Goal: Transaction & Acquisition: Purchase product/service

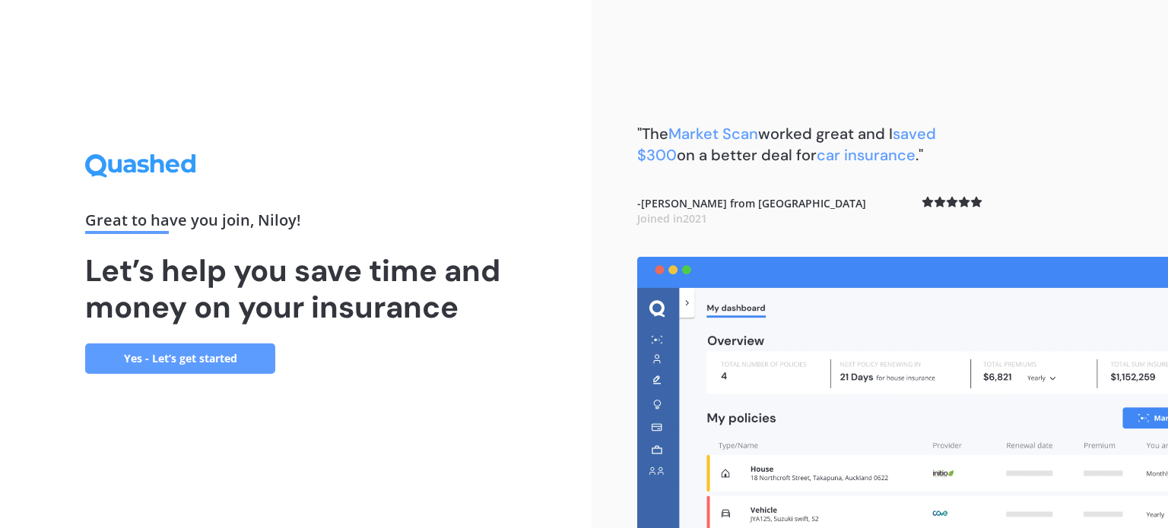
click at [214, 359] on link "Yes - Let’s get started" at bounding box center [180, 359] width 190 height 30
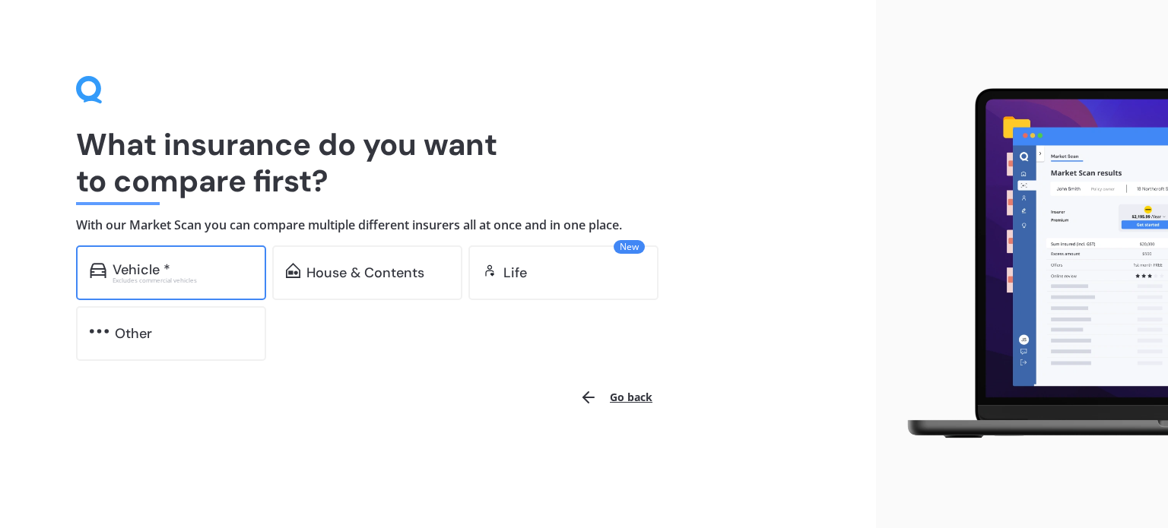
click at [185, 262] on div "Vehicle *" at bounding box center [183, 269] width 140 height 15
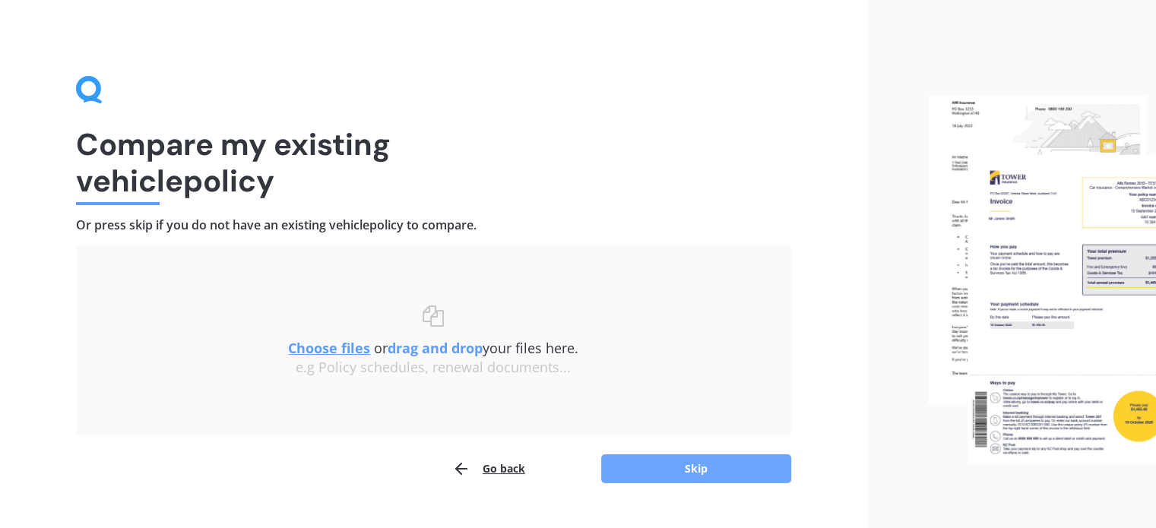
click at [727, 470] on button "Skip" at bounding box center [696, 469] width 190 height 29
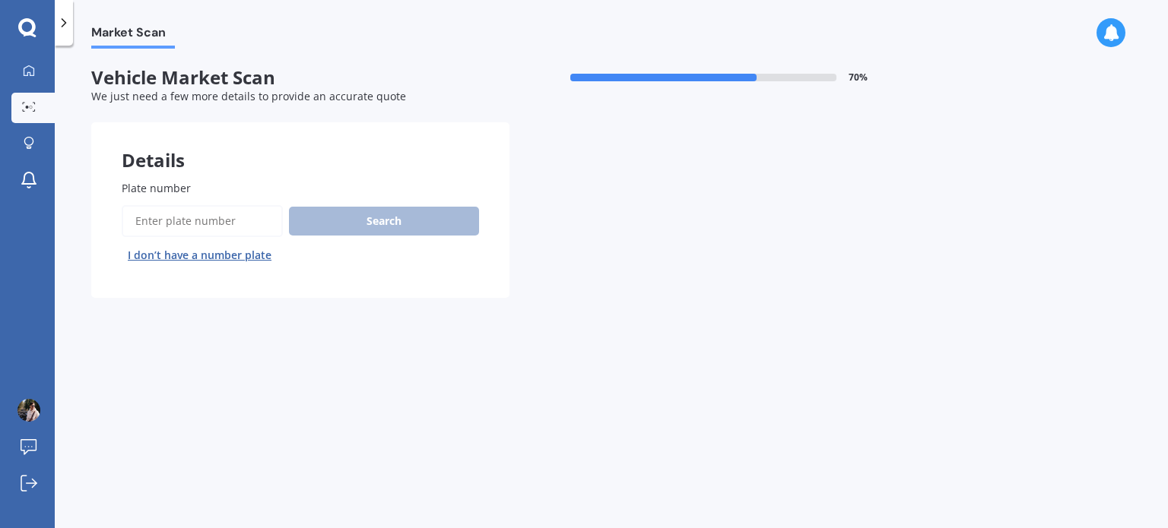
click at [223, 218] on input "Plate number" at bounding box center [202, 221] width 161 height 32
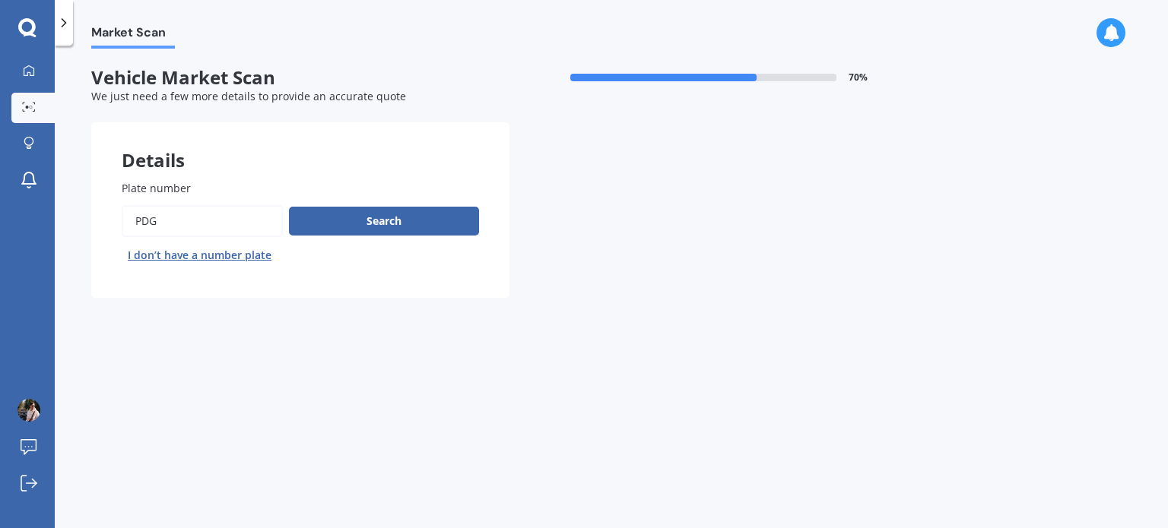
click at [223, 218] on input "Plate number" at bounding box center [202, 221] width 161 height 32
type input "pdg789"
click at [389, 224] on button "Search" at bounding box center [384, 221] width 190 height 29
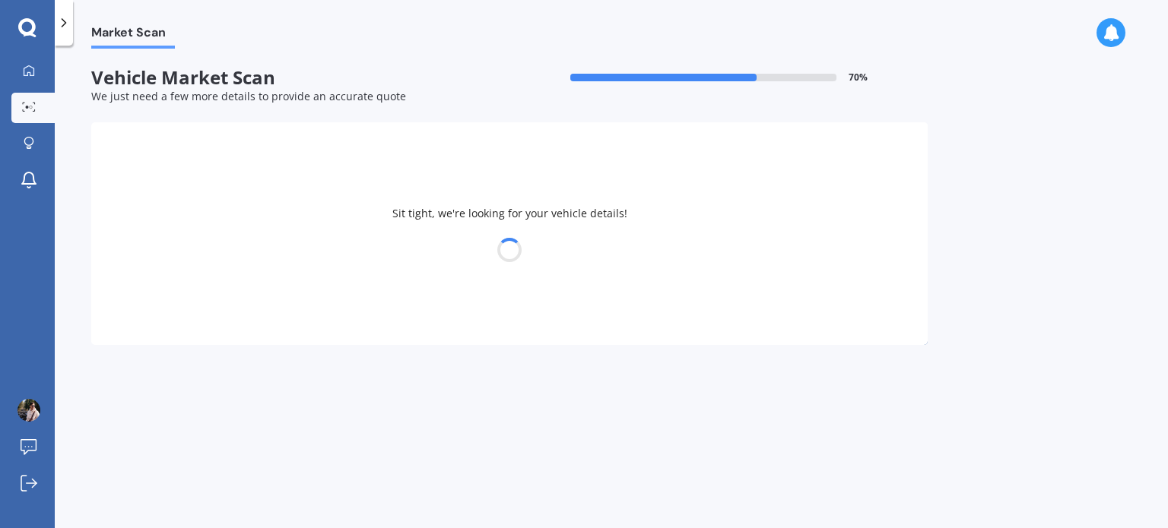
select select "TOYOTA"
select select "BLADE"
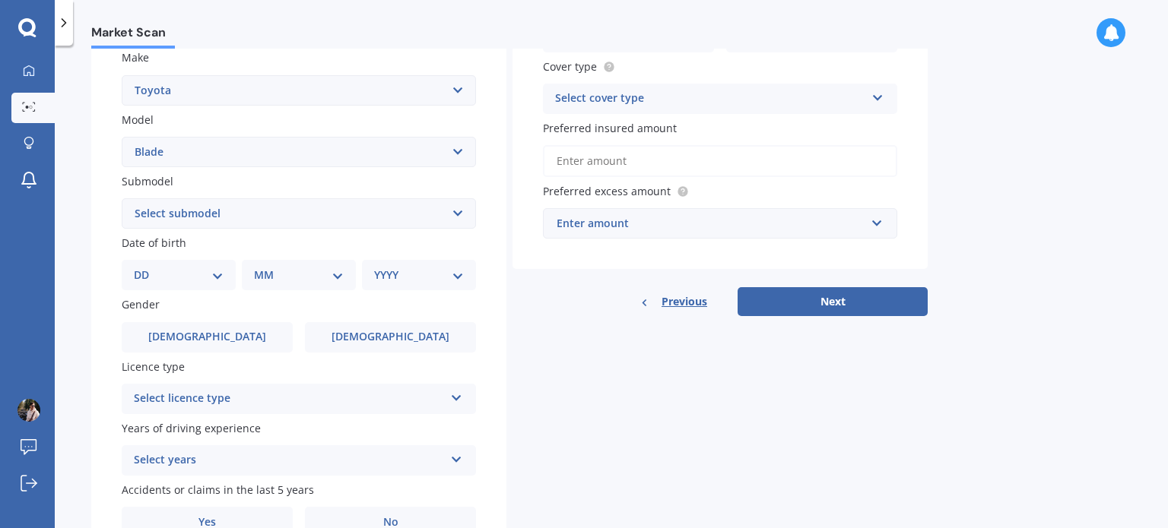
scroll to position [286, 0]
click at [192, 273] on select "DD 01 02 03 04 05 06 07 08 09 10 11 12 13 14 15 16 17 18 19 20 21 22 23 24 25 2…" at bounding box center [179, 276] width 90 height 17
select select "31"
click at [146, 268] on select "DD 01 02 03 04 05 06 07 08 09 10 11 12 13 14 15 16 17 18 19 20 21 22 23 24 25 2…" at bounding box center [179, 276] width 90 height 17
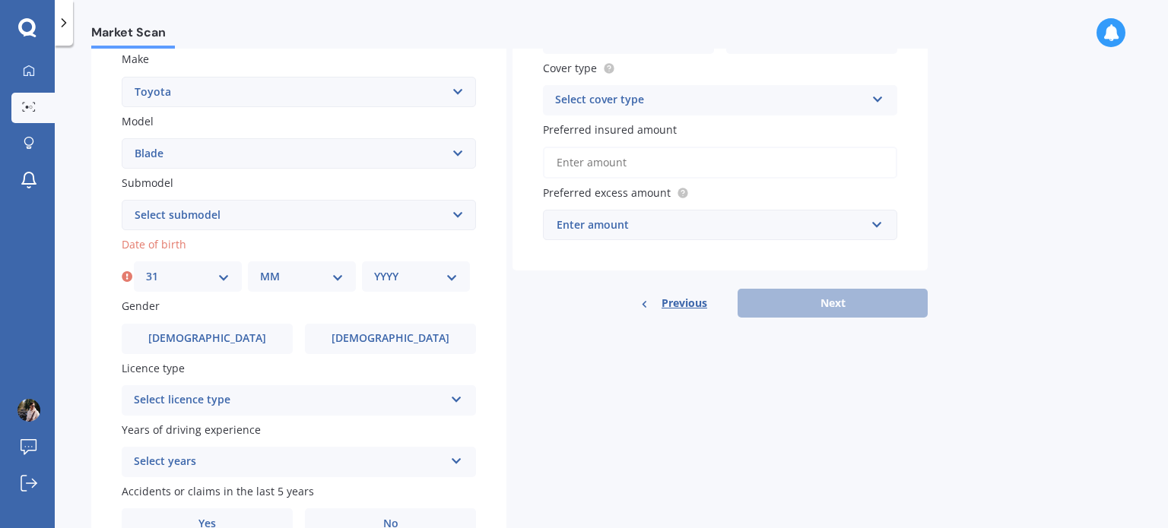
click at [303, 285] on div "MM 01 02 03 04 05 06 07 08 09 10 11 12" at bounding box center [302, 277] width 108 height 30
click at [314, 282] on select "MM 01 02 03 04 05 06 07 08 09 10 11 12" at bounding box center [302, 276] width 84 height 17
select select "12"
click at [260, 268] on select "MM 01 02 03 04 05 06 07 08 09 10 11 12" at bounding box center [302, 276] width 84 height 17
click at [401, 277] on select "YYYY 2025 2024 2023 2022 2021 2020 2019 2018 2017 2016 2015 2014 2013 2012 2011…" at bounding box center [416, 276] width 84 height 17
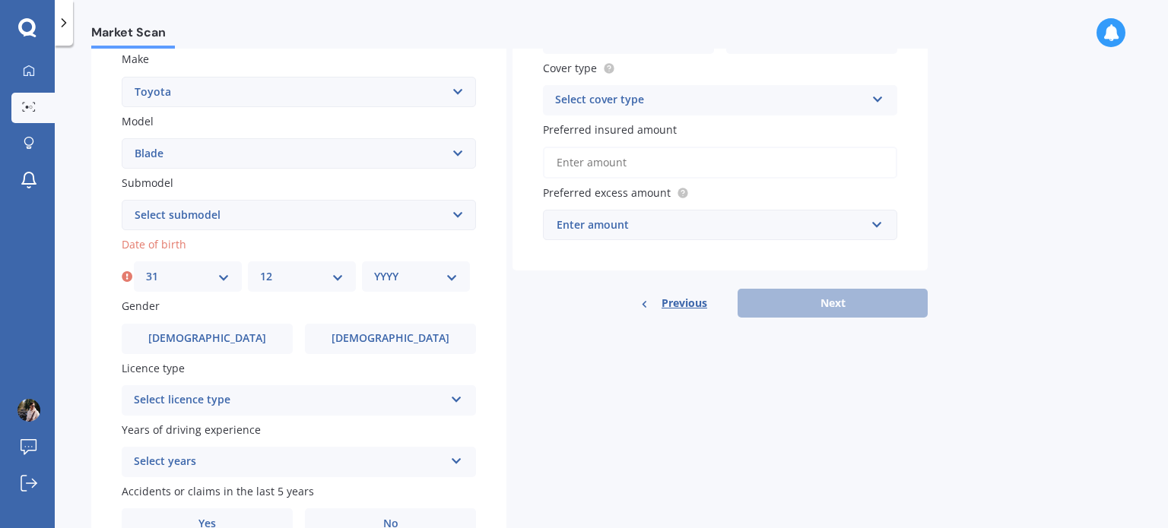
select select "1998"
click at [374, 268] on select "YYYY 2025 2024 2023 2022 2021 2020 2019 2018 2017 2016 2015 2014 2013 2012 2011…" at bounding box center [416, 276] width 84 height 17
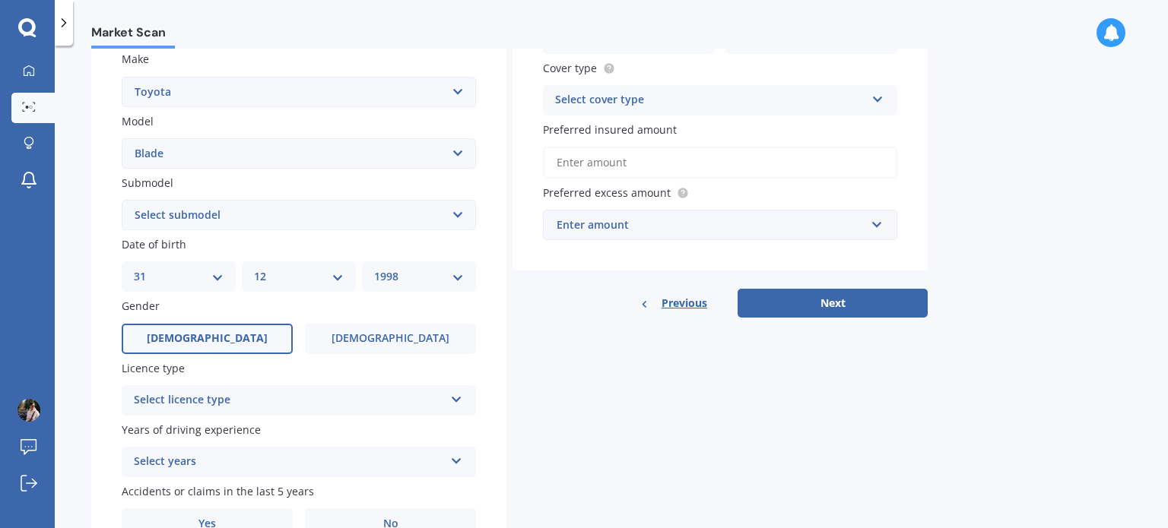
click at [212, 339] on span "[DEMOGRAPHIC_DATA]" at bounding box center [207, 338] width 121 height 13
click at [0, 0] on input "[DEMOGRAPHIC_DATA]" at bounding box center [0, 0] width 0 height 0
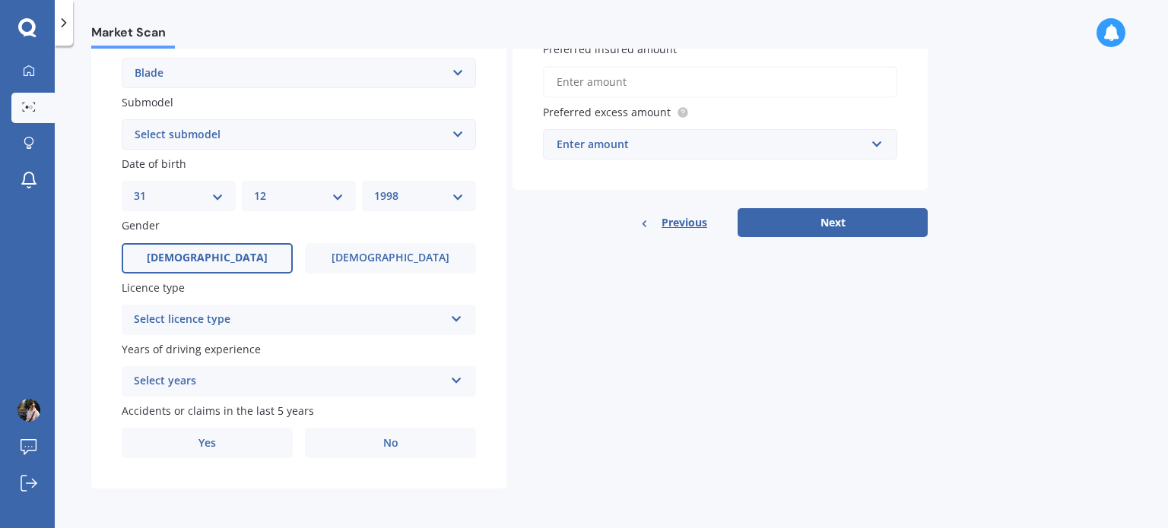
scroll to position [366, 0]
click at [227, 322] on div "Select licence type" at bounding box center [289, 321] width 310 height 18
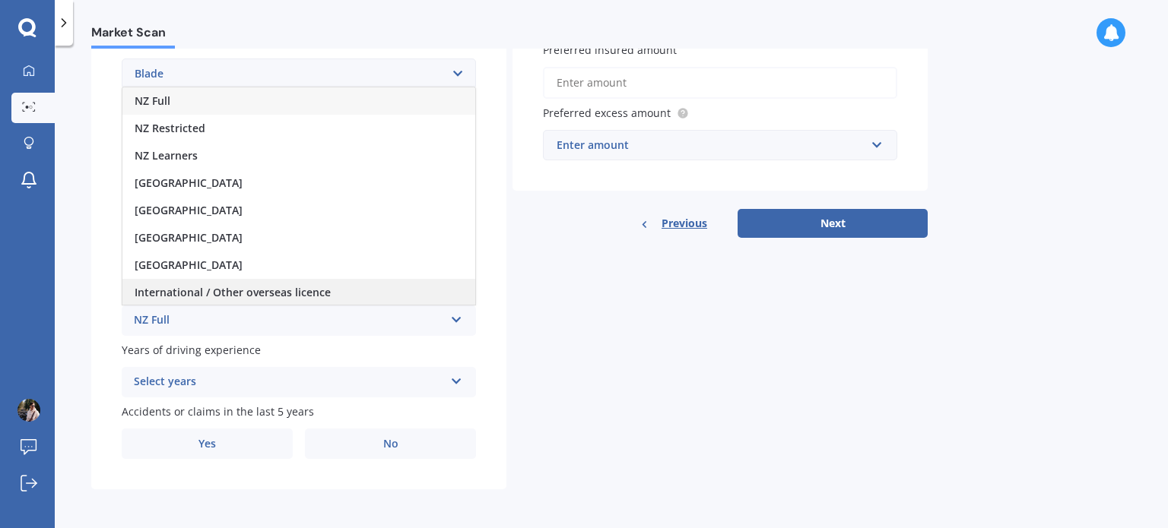
click at [205, 294] on span "International / Other overseas licence" at bounding box center [233, 292] width 196 height 14
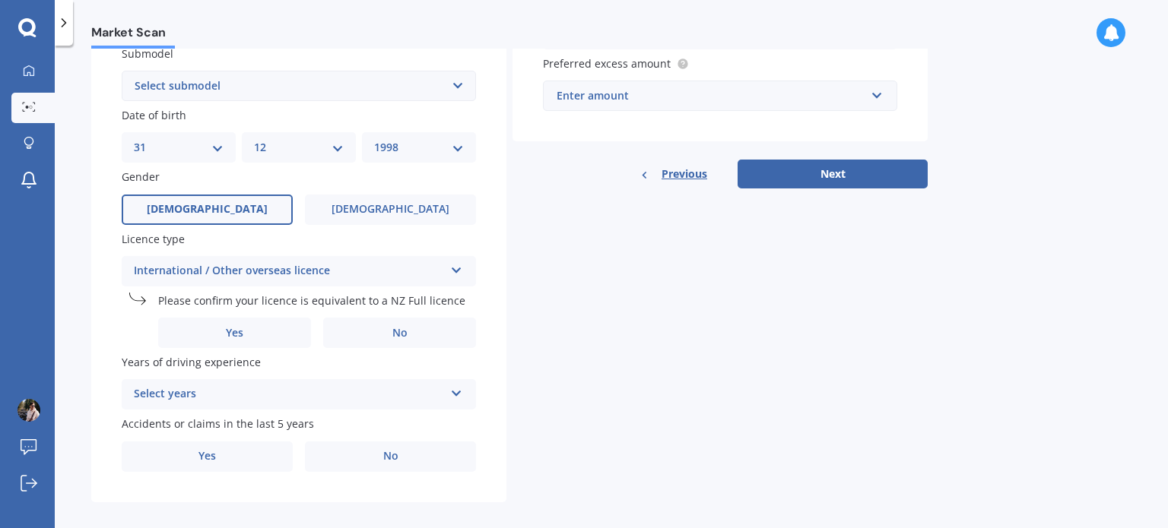
scroll to position [414, 0]
click at [176, 337] on label "Yes" at bounding box center [234, 334] width 153 height 30
click at [0, 0] on input "Yes" at bounding box center [0, 0] width 0 height 0
click at [231, 331] on span "Yes" at bounding box center [235, 334] width 18 height 13
click at [0, 0] on input "Yes" at bounding box center [0, 0] width 0 height 0
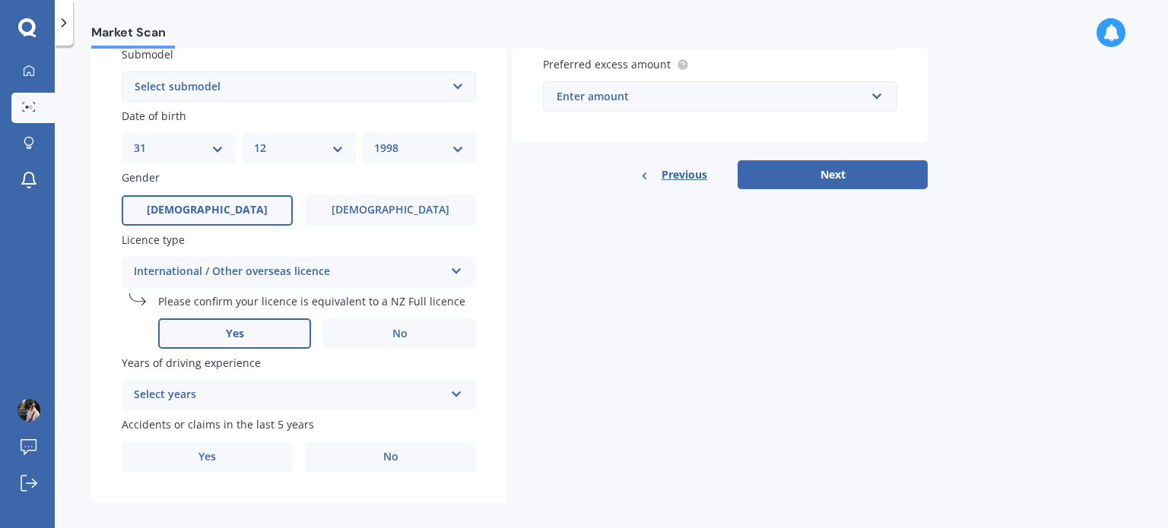
click at [213, 396] on div "Select years" at bounding box center [289, 395] width 310 height 18
click at [110, 344] on div "Plate number Search I don’t have a number plate Year [DATE] Make Select make AC…" at bounding box center [298, 119] width 415 height 768
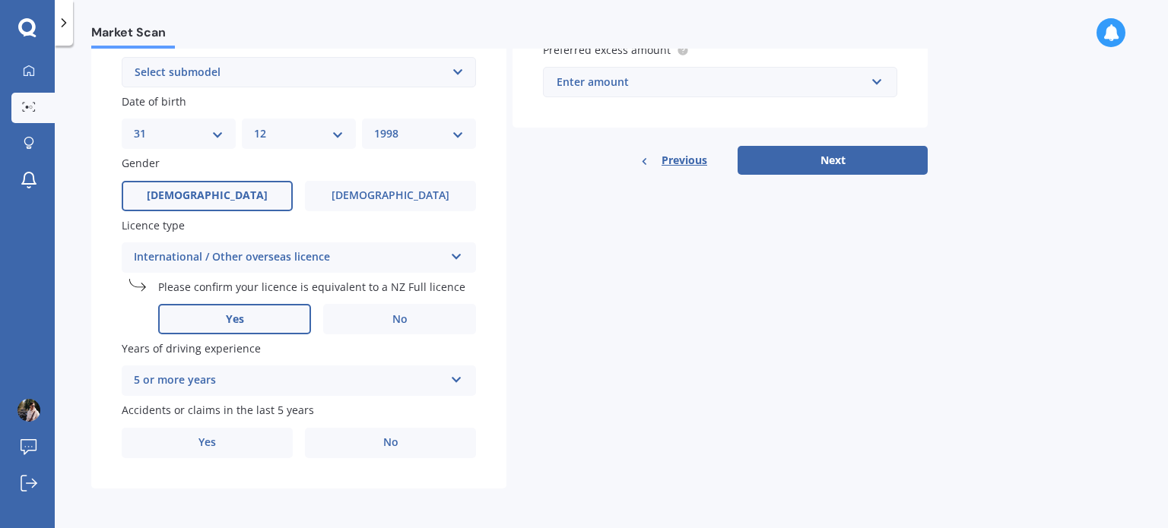
scroll to position [429, 0]
click at [167, 380] on div "5 or more years" at bounding box center [289, 381] width 310 height 18
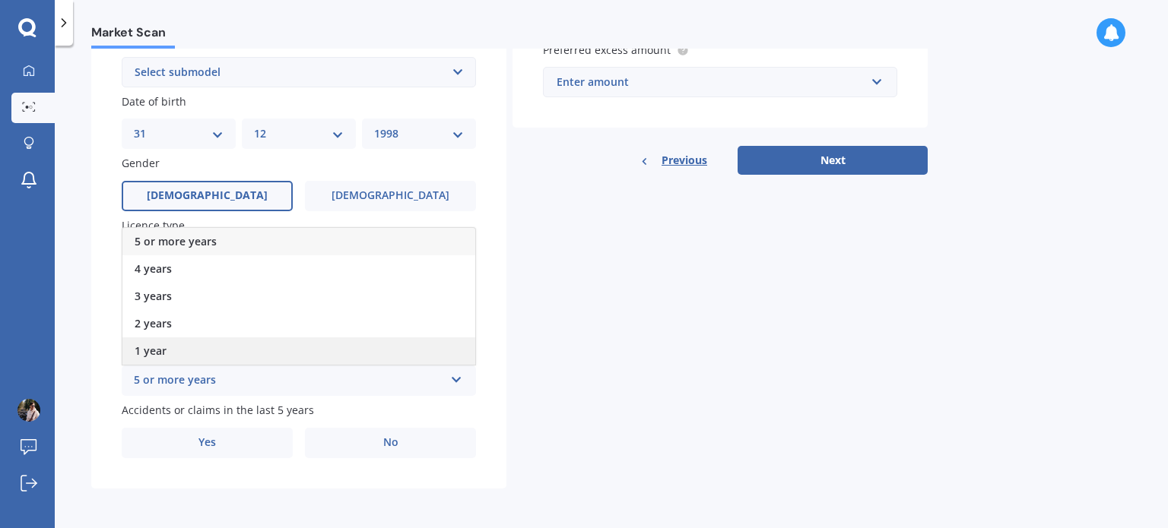
click at [174, 351] on div "1 year" at bounding box center [298, 351] width 353 height 27
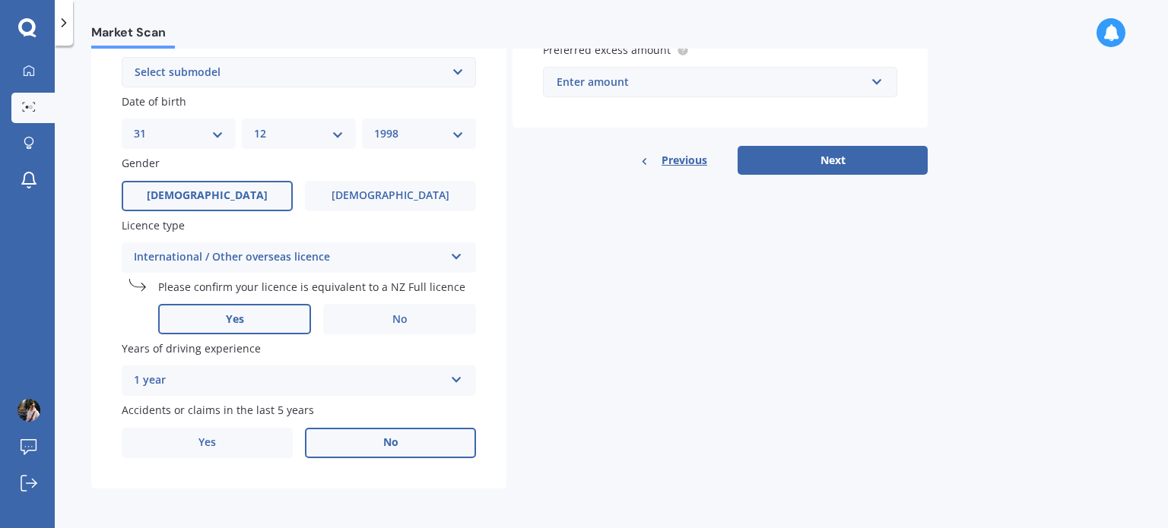
click at [344, 443] on label "No" at bounding box center [390, 443] width 171 height 30
click at [0, 0] on input "No" at bounding box center [0, 0] width 0 height 0
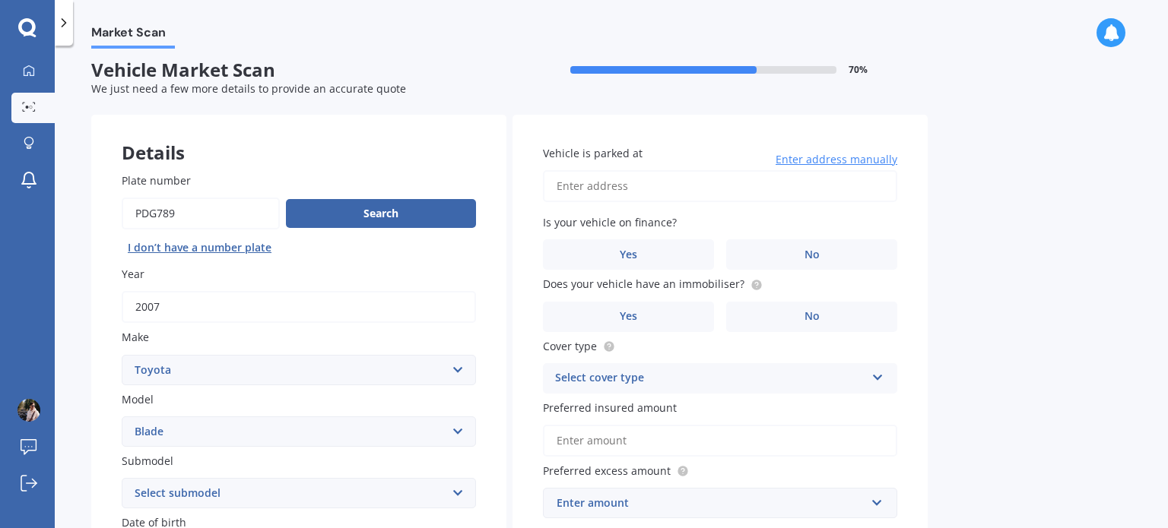
scroll to position [0, 0]
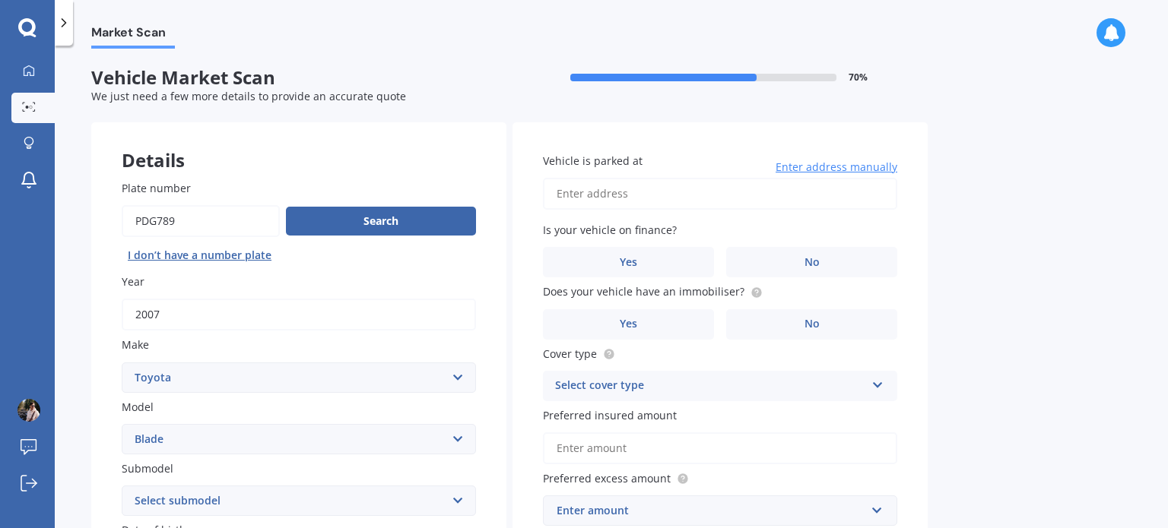
click at [743, 182] on input "Vehicle is parked at" at bounding box center [720, 194] width 354 height 32
type input "[STREET_ADDRESS]"
click at [785, 259] on label "No" at bounding box center [811, 262] width 171 height 30
click at [0, 0] on input "No" at bounding box center [0, 0] width 0 height 0
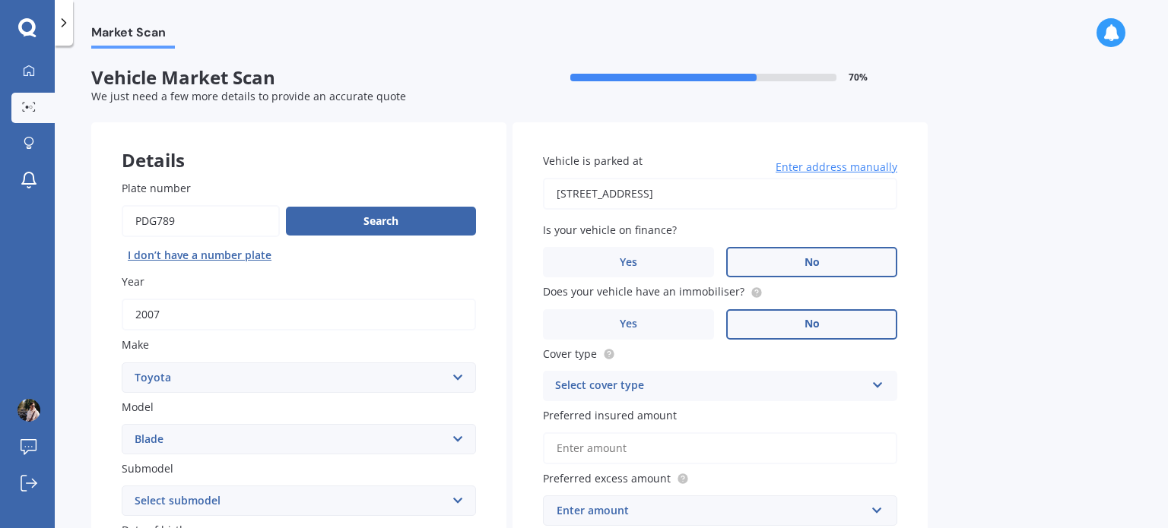
click at [779, 320] on label "No" at bounding box center [811, 324] width 171 height 30
click at [0, 0] on input "No" at bounding box center [0, 0] width 0 height 0
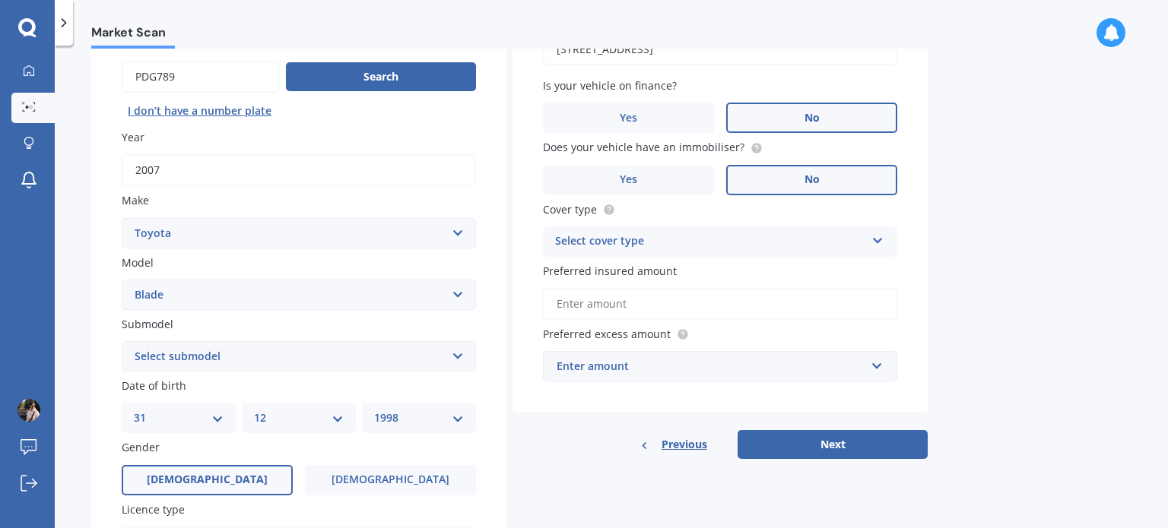
scroll to position [145, 0]
click at [781, 248] on div "Select cover type" at bounding box center [710, 241] width 310 height 18
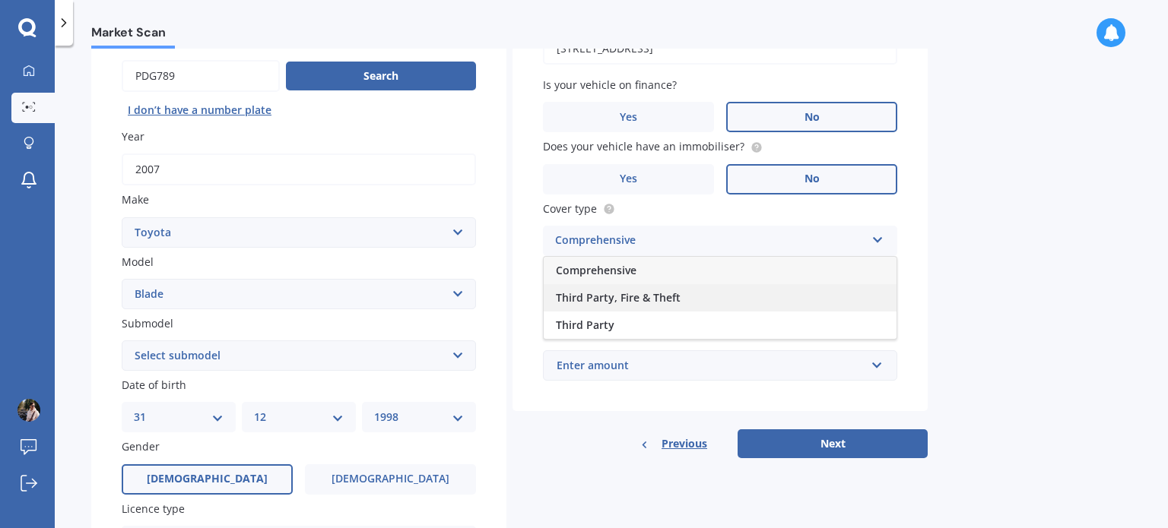
click at [709, 296] on div "Third Party, Fire & Theft" at bounding box center [720, 297] width 353 height 27
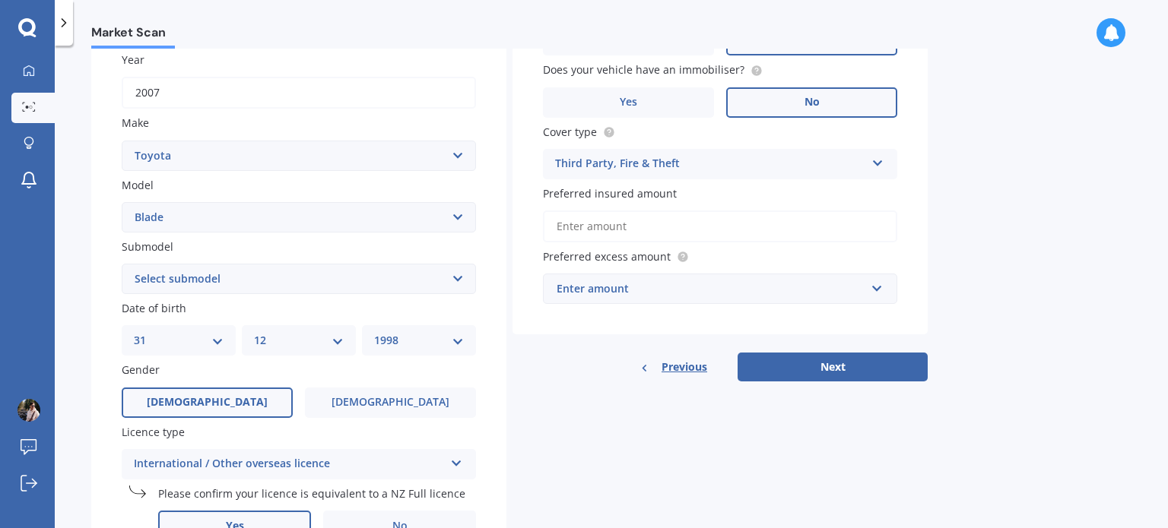
scroll to position [222, 0]
click at [626, 221] on input "Preferred insured amount" at bounding box center [720, 227] width 354 height 32
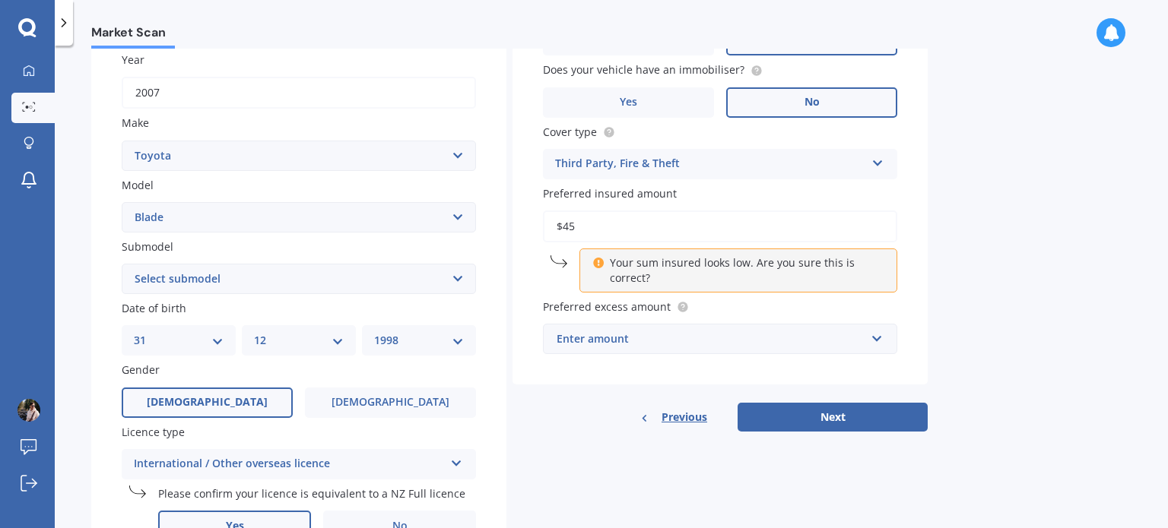
type input "$4"
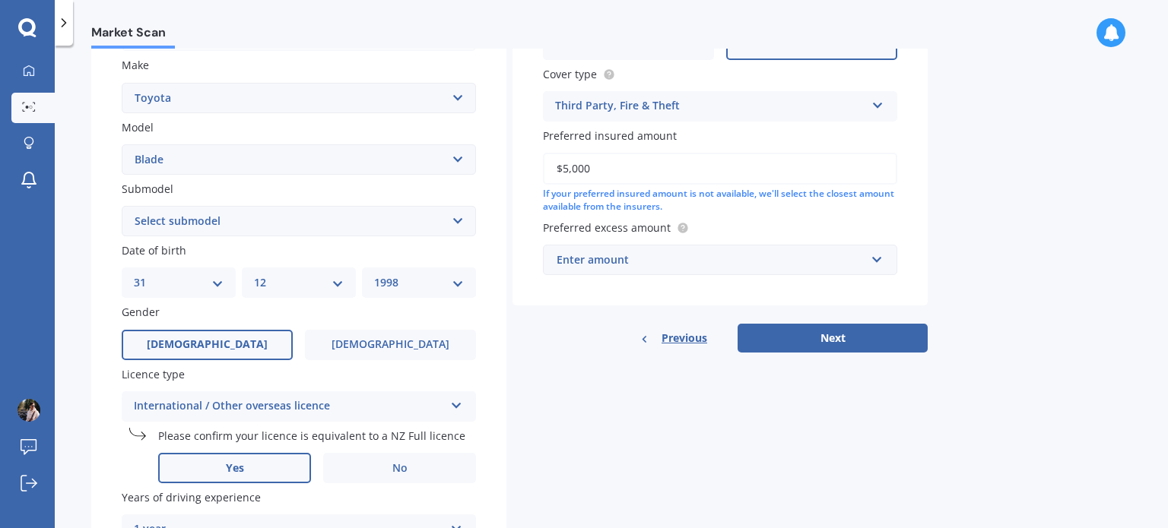
scroll to position [281, 0]
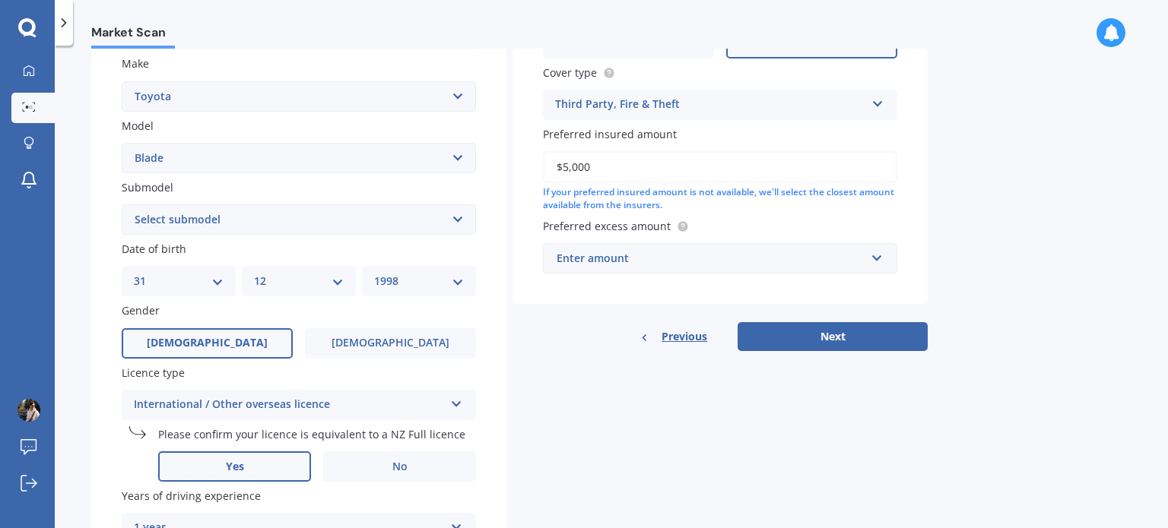
type input "$5,000"
click at [649, 259] on div "Enter amount" at bounding box center [711, 258] width 309 height 17
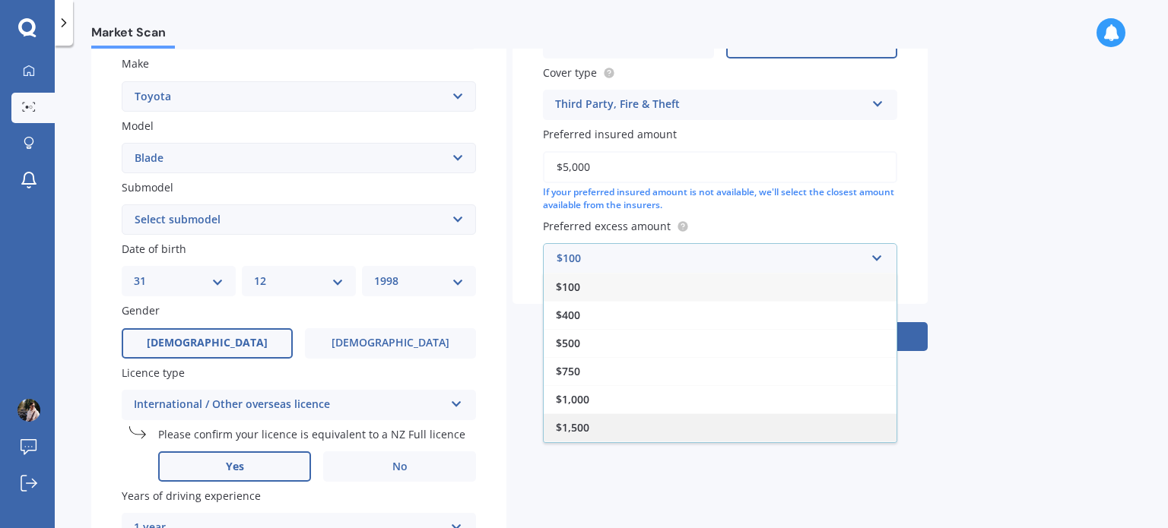
click at [603, 429] on div "$1,500" at bounding box center [720, 428] width 353 height 28
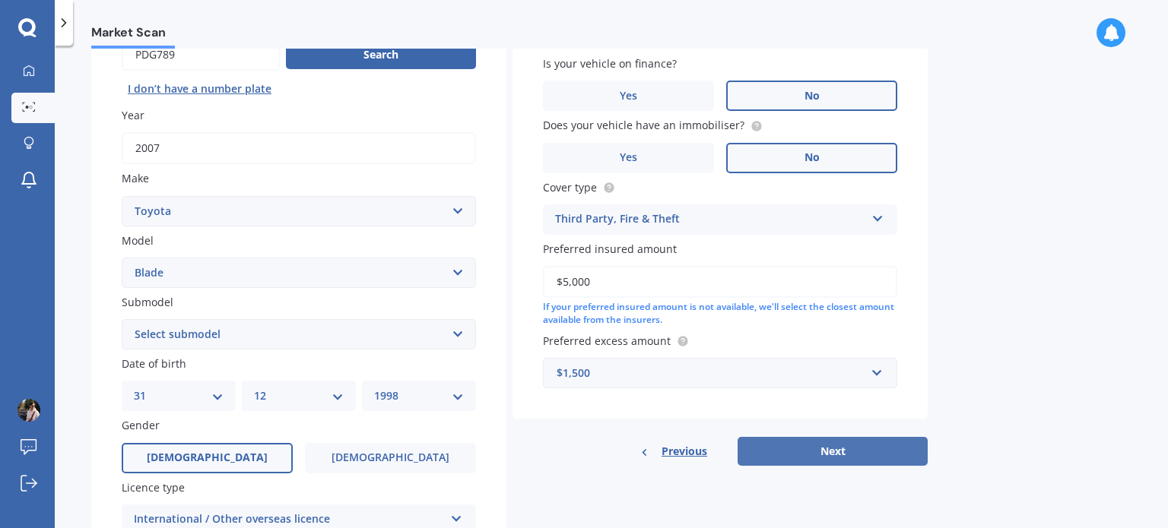
scroll to position [124, 0]
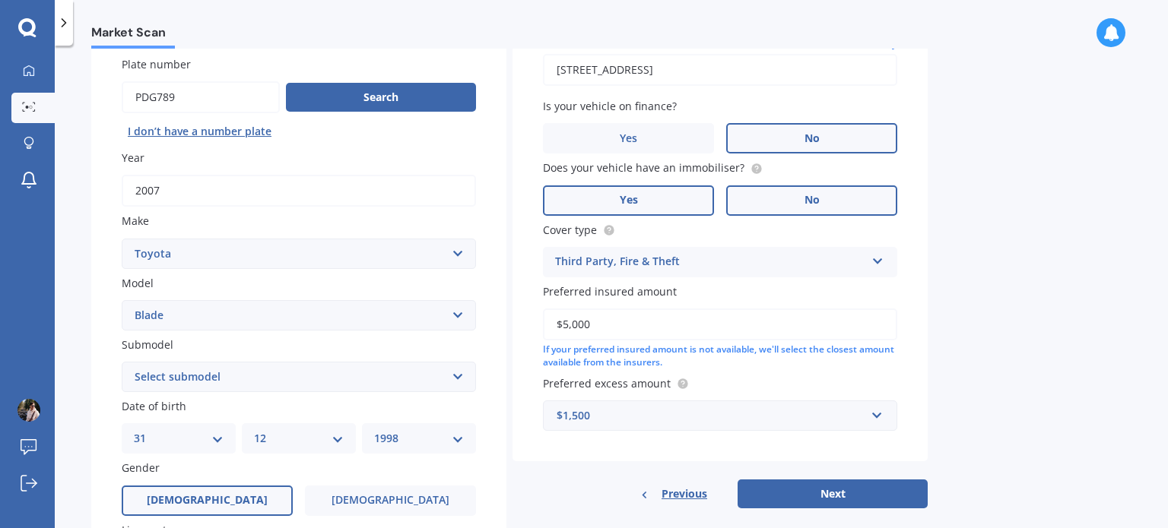
click at [678, 198] on label "Yes" at bounding box center [628, 201] width 171 height 30
click at [0, 0] on input "Yes" at bounding box center [0, 0] width 0 height 0
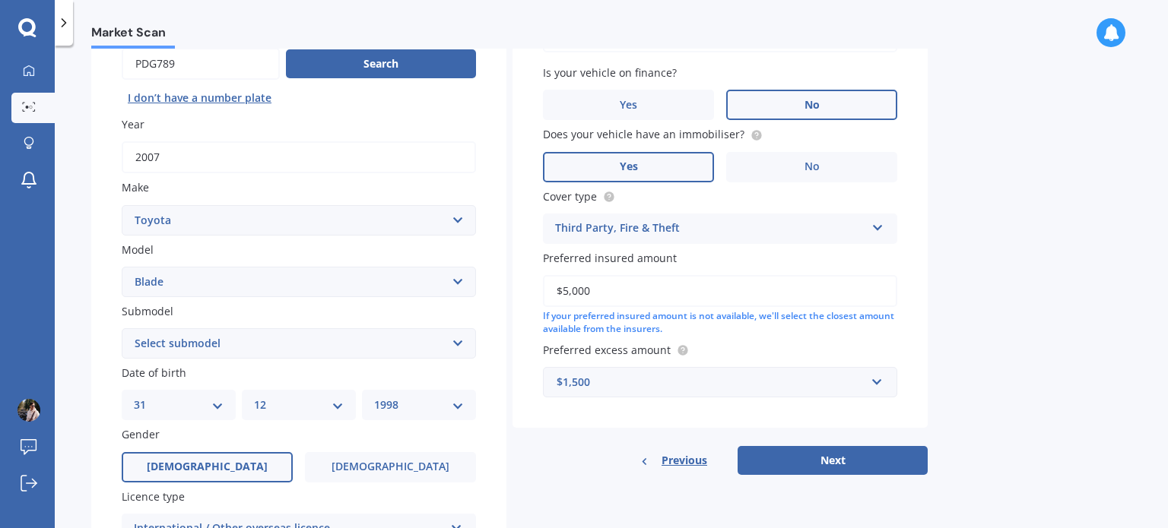
scroll to position [149, 0]
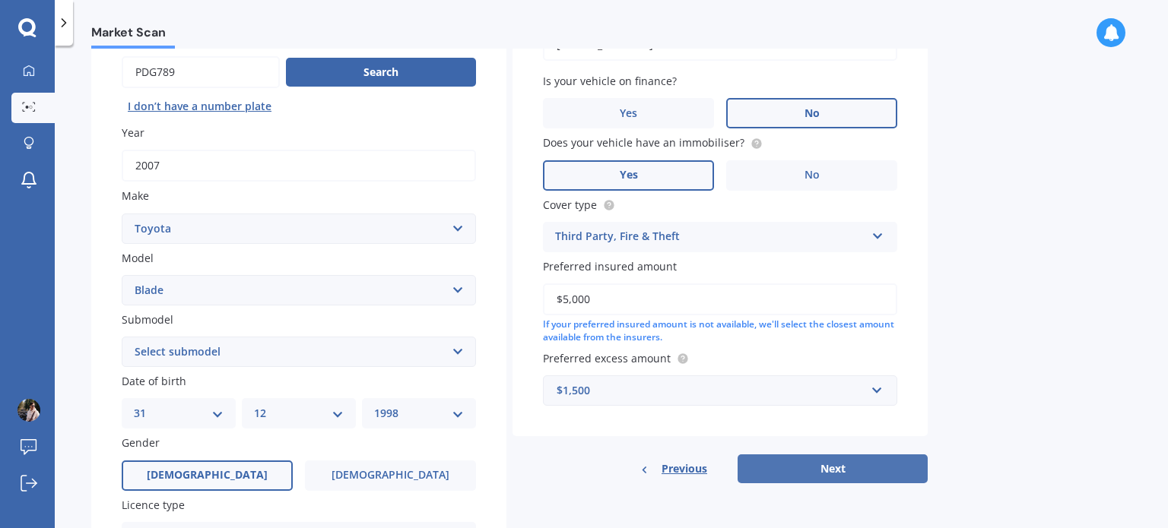
click at [772, 465] on button "Next" at bounding box center [833, 469] width 190 height 29
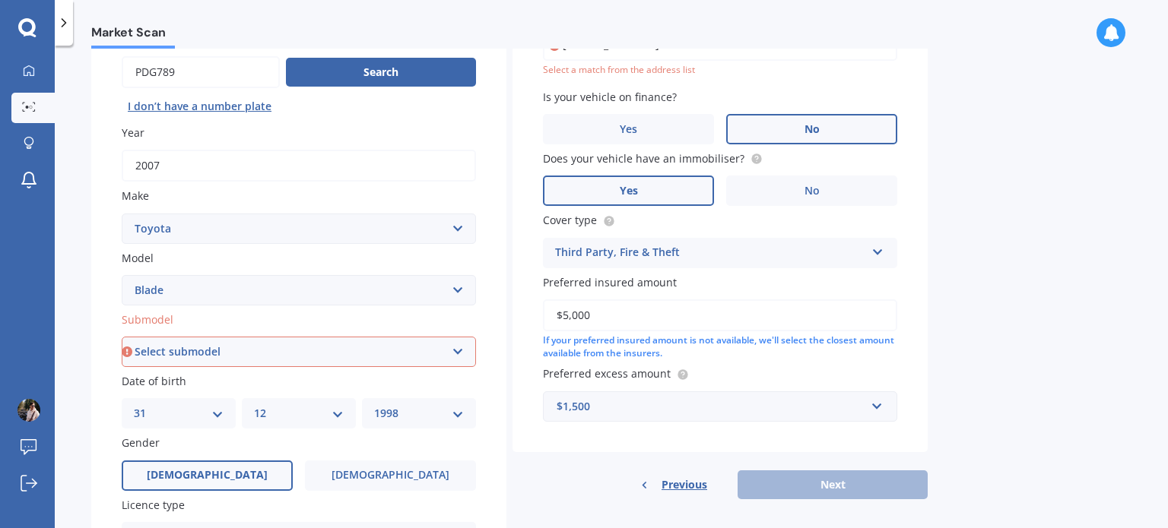
click at [365, 343] on select "Select submodel (All)" at bounding box center [299, 352] width 354 height 30
select select "(ALL)"
click at [122, 337] on select "Select submodel (All)" at bounding box center [299, 352] width 354 height 30
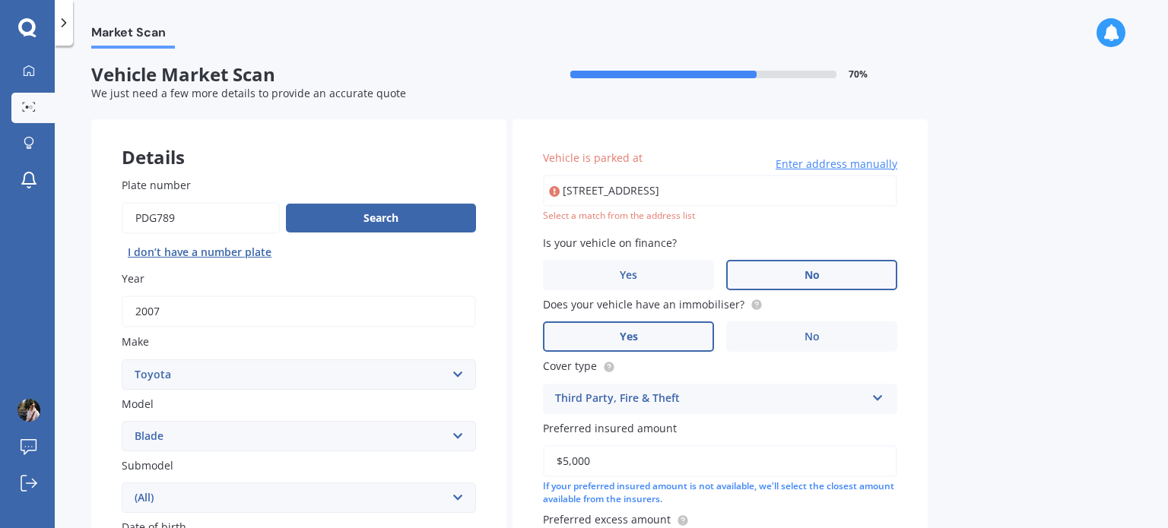
scroll to position [0, 0]
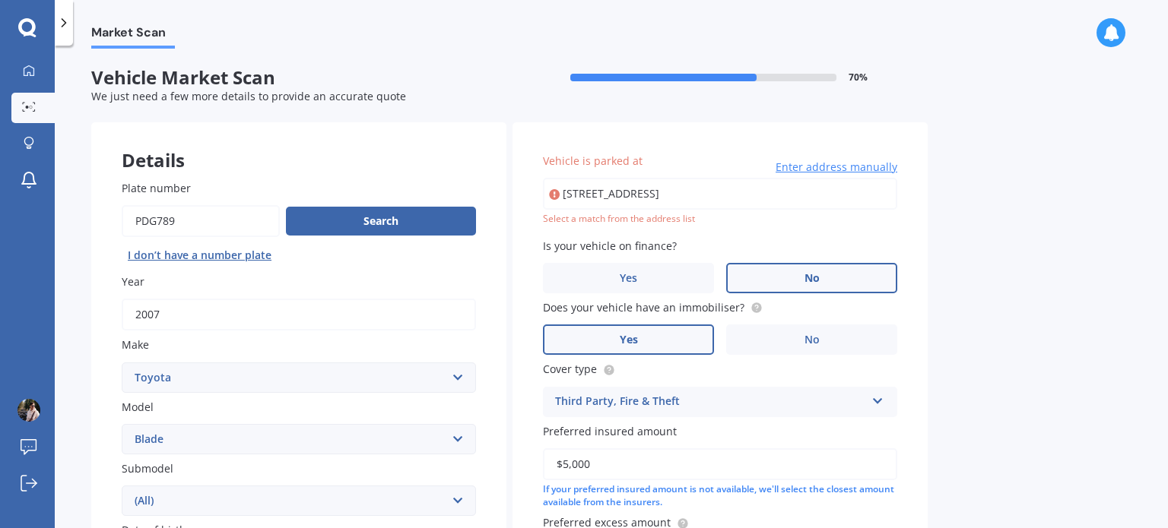
click at [620, 217] on div "Select a match from the address list" at bounding box center [720, 219] width 354 height 13
click at [806, 191] on input "[STREET_ADDRESS]" at bounding box center [720, 194] width 354 height 32
click at [861, 226] on div "Vehicle is parked at [STREET_ADDRESS] Enter address manually Select a match fro…" at bounding box center [719, 361] width 415 height 479
click at [820, 194] on input "[STREET_ADDRESS]" at bounding box center [720, 194] width 354 height 32
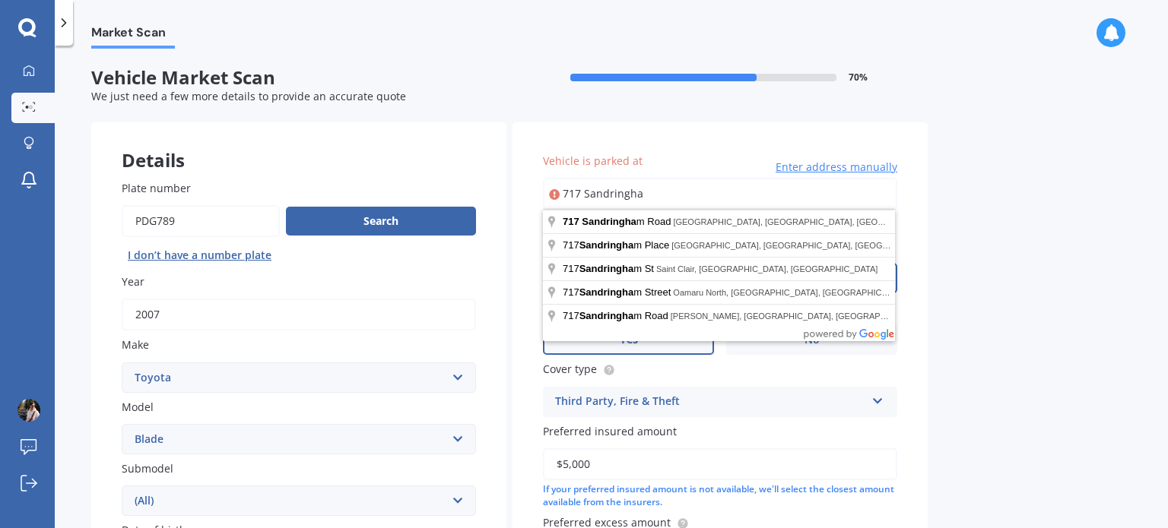
click at [833, 201] on input "717 Sandringha" at bounding box center [720, 194] width 354 height 32
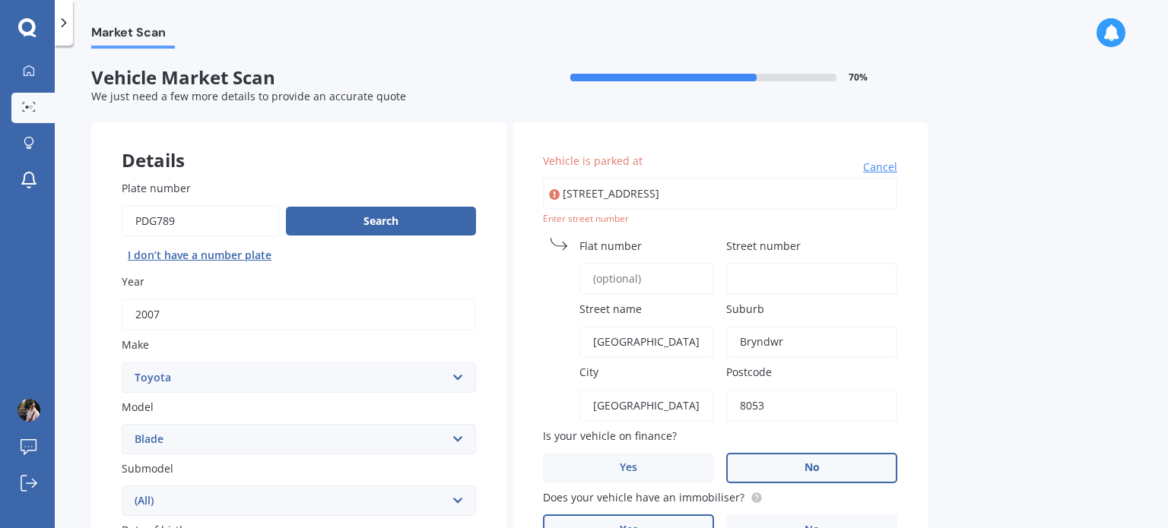
click at [818, 191] on input "[STREET_ADDRESS]" at bounding box center [720, 194] width 354 height 32
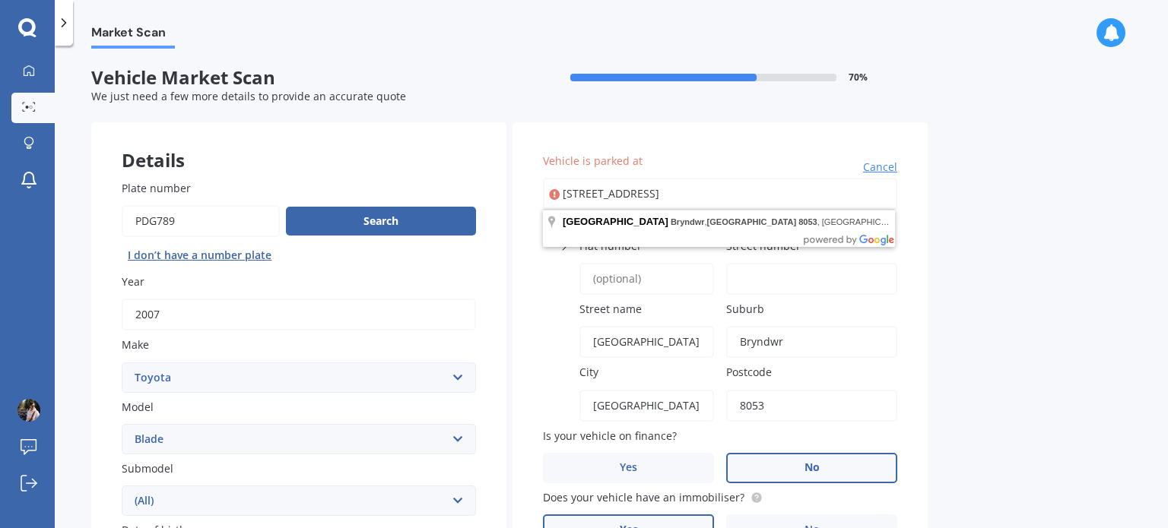
type input "[STREET_ADDRESS]"
type input "S"
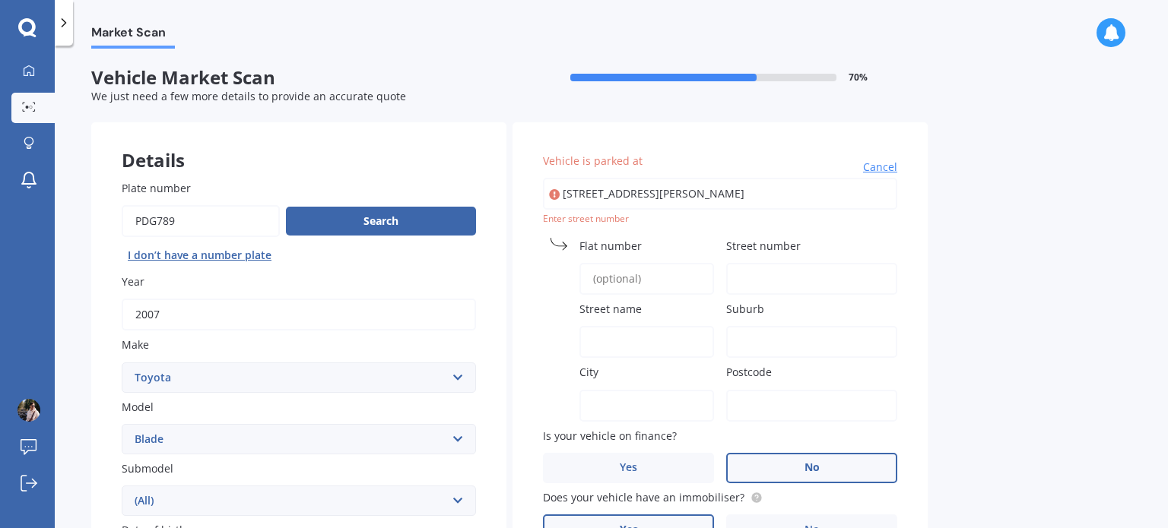
type input "[STREET_ADDRESS][PERSON_NAME]"
type input "717"
type input "[GEOGRAPHIC_DATA]"
type input "[PERSON_NAME]"
type input "[GEOGRAPHIC_DATA]"
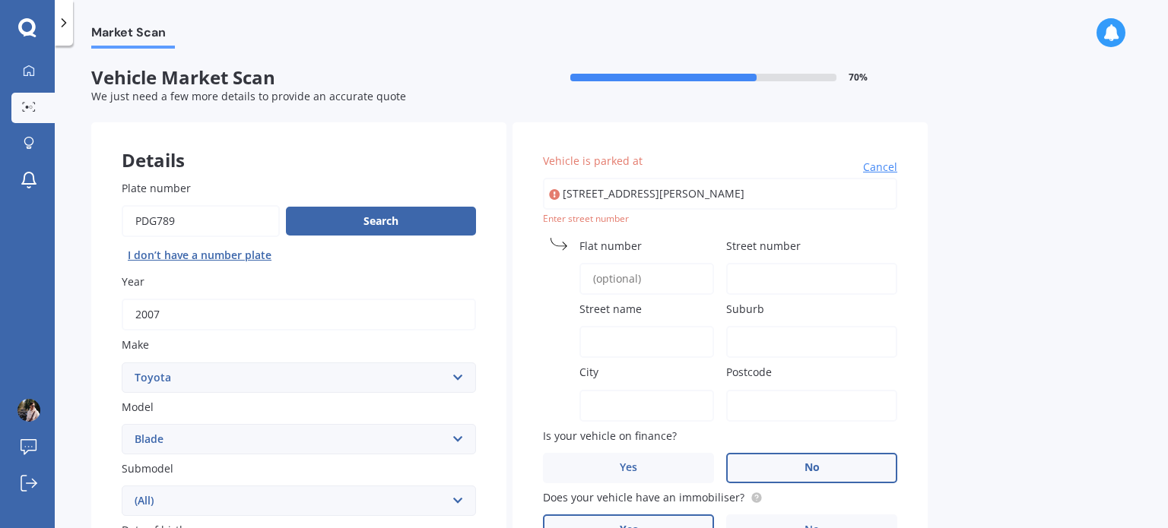
type input "1041"
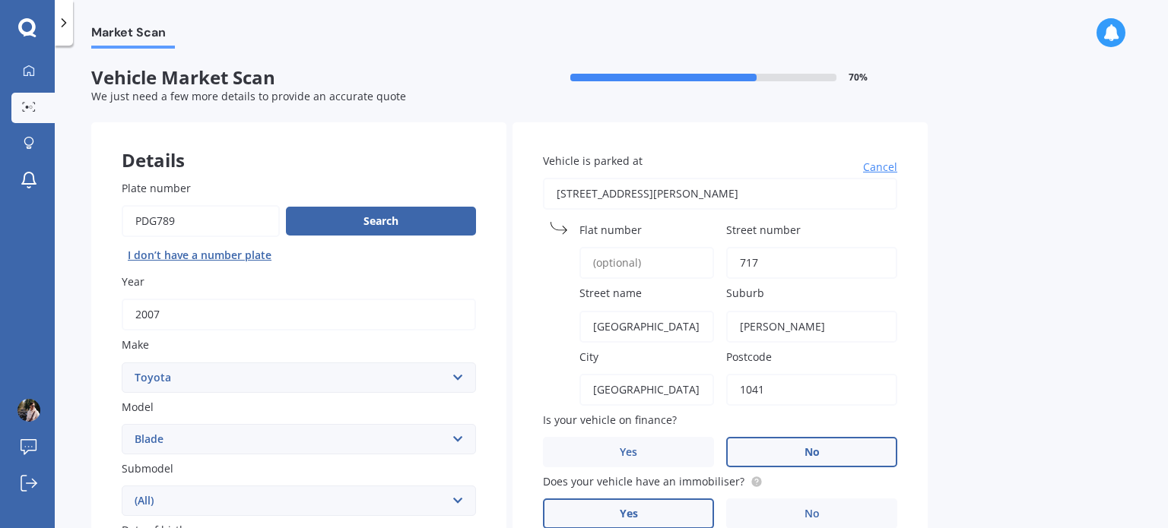
click at [622, 263] on input "Flat number" at bounding box center [646, 263] width 135 height 32
click at [907, 249] on div "Vehicle is parked at [STREET_ADDRESS][GEOGRAPHIC_DATA][PERSON_NAME] number [STR…" at bounding box center [719, 448] width 415 height 653
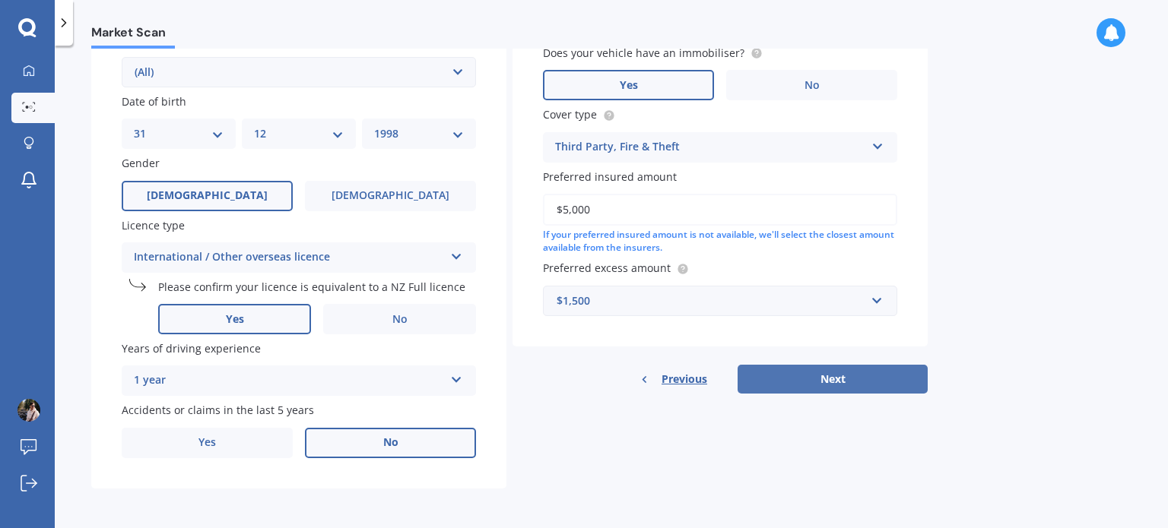
click at [785, 378] on button "Next" at bounding box center [833, 379] width 190 height 29
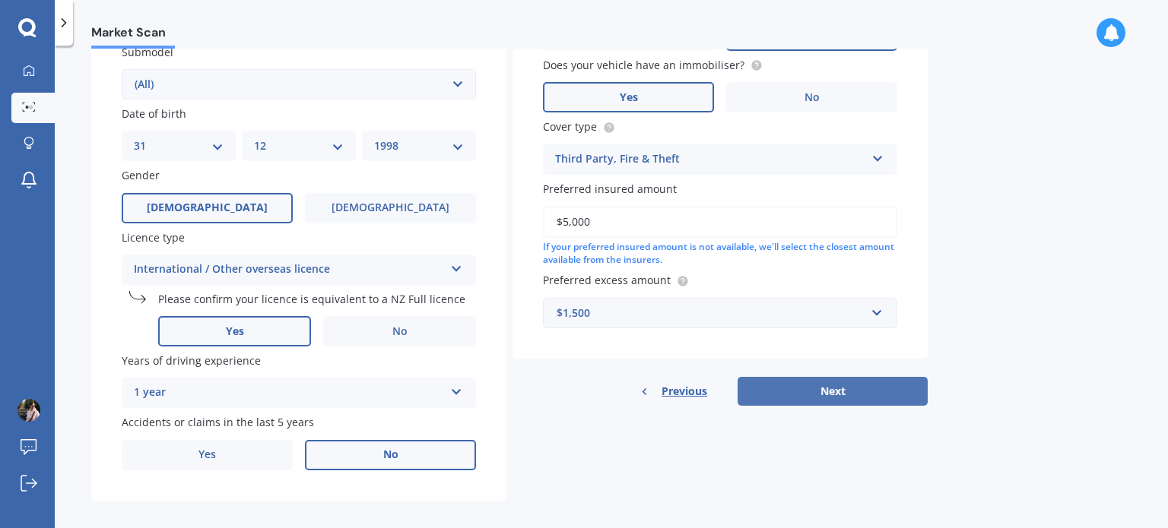
select select "31"
select select "12"
select select "1998"
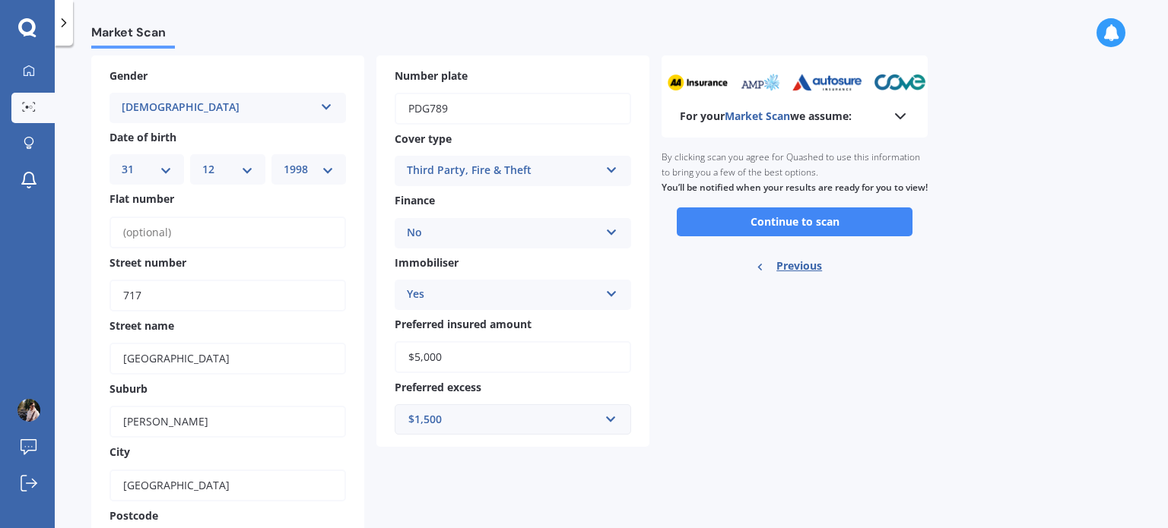
scroll to position [0, 0]
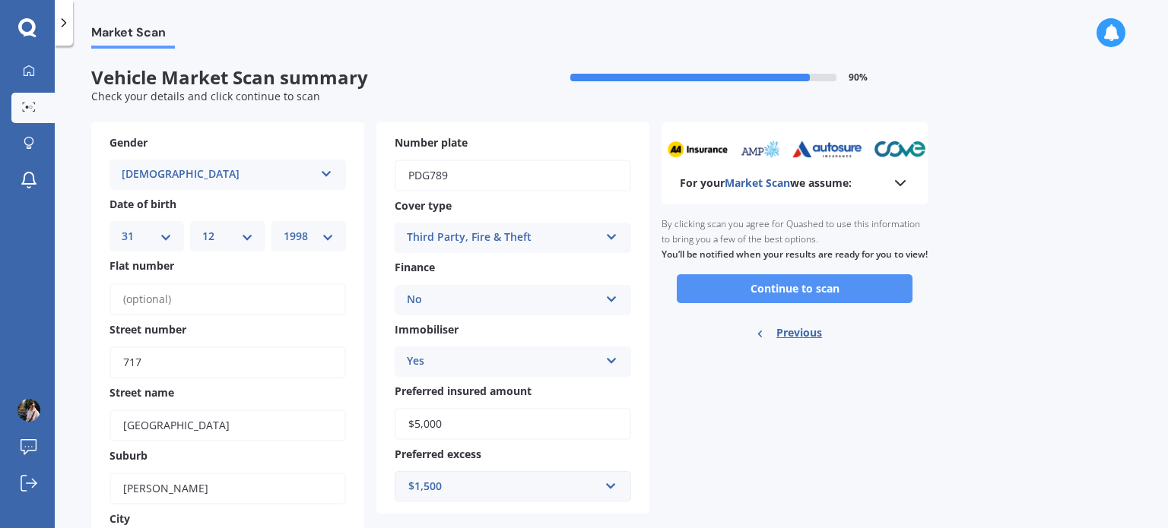
click at [738, 297] on button "Continue to scan" at bounding box center [795, 288] width 236 height 29
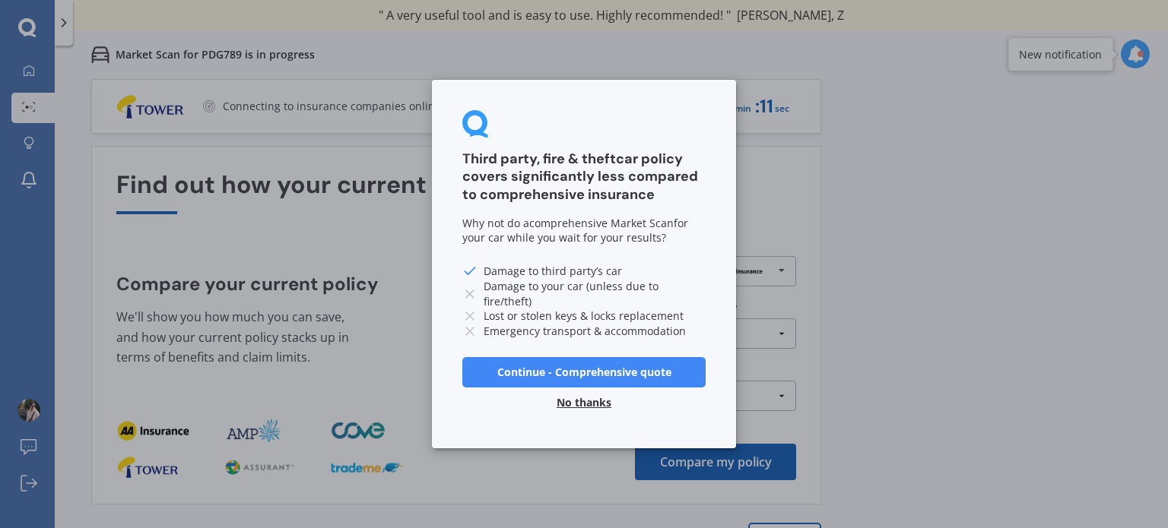
click at [567, 400] on button "No thanks" at bounding box center [583, 403] width 73 height 30
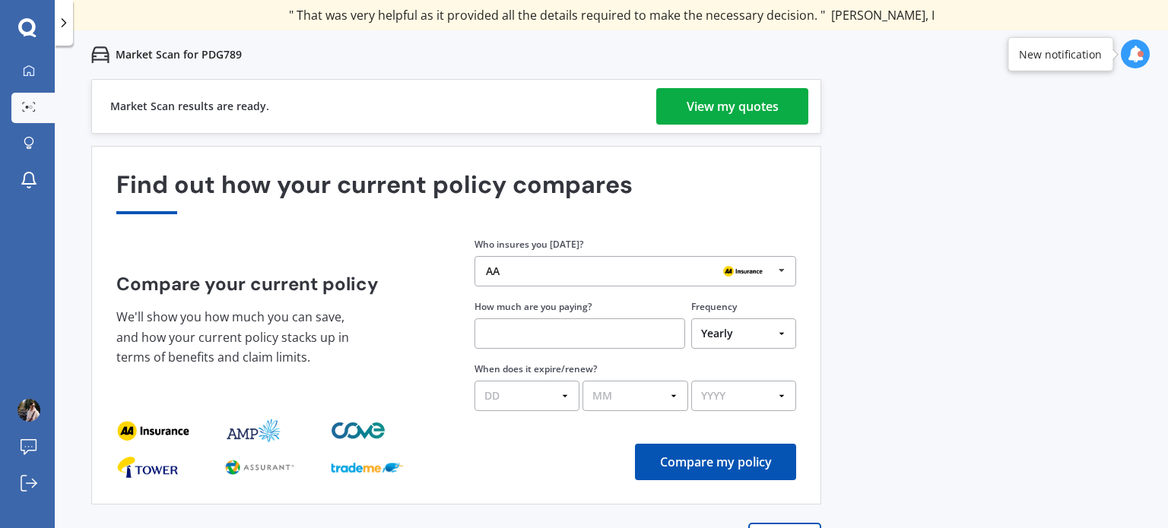
click at [608, 273] on div "AA" at bounding box center [629, 271] width 287 height 12
click at [633, 209] on div "Find out how your current policy compares" at bounding box center [456, 192] width 680 height 43
click at [722, 100] on div "View my quotes" at bounding box center [733, 106] width 92 height 36
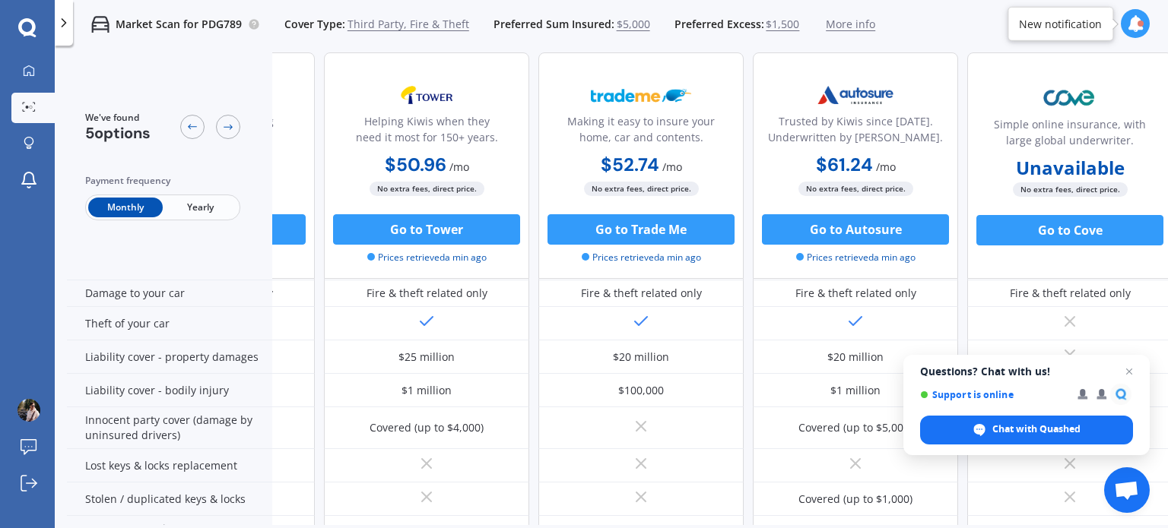
scroll to position [100, 174]
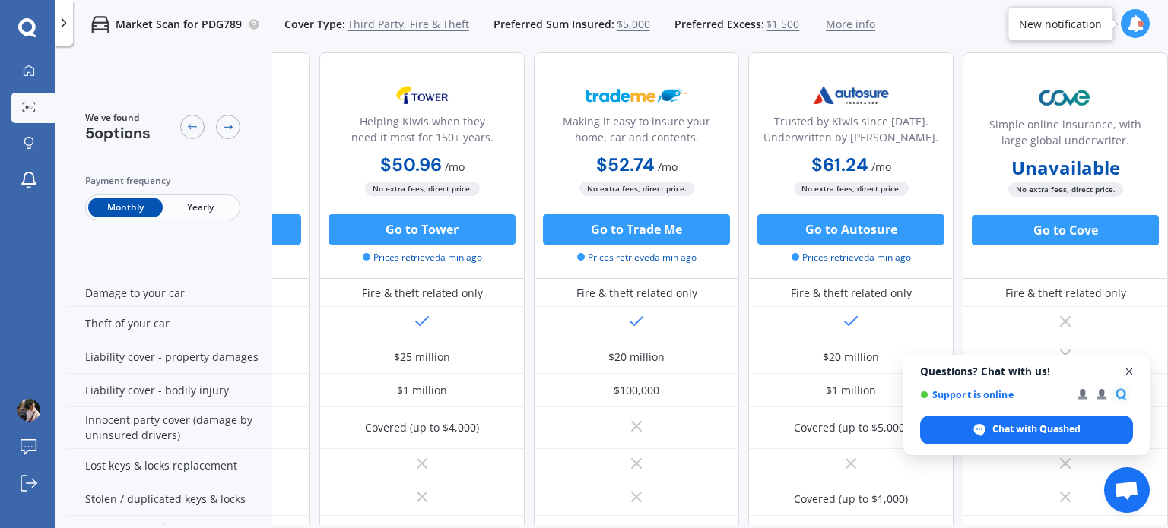
click at [1133, 376] on span "Open chat" at bounding box center [1129, 372] width 19 height 19
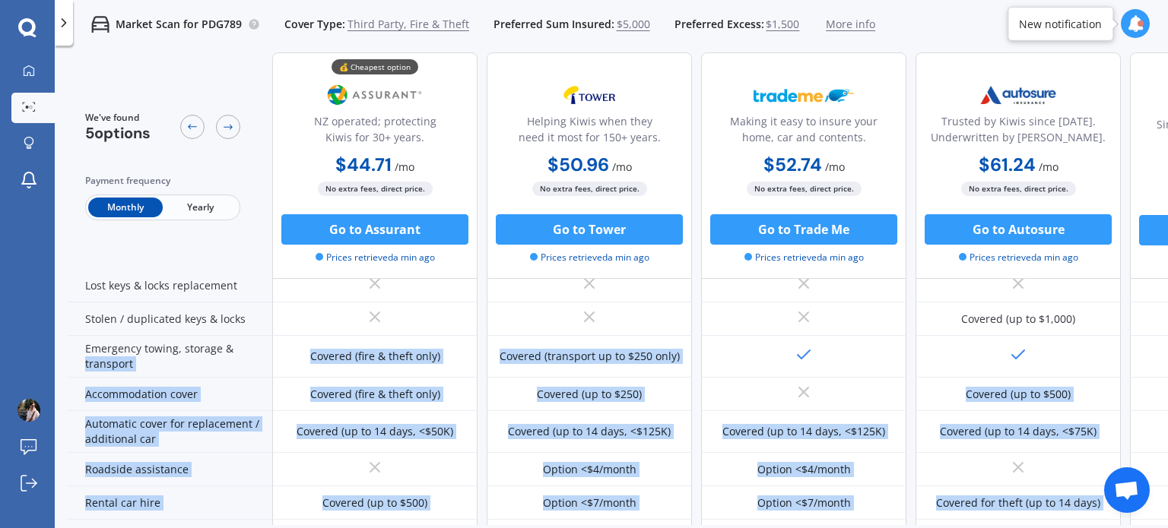
scroll to position [402, 0]
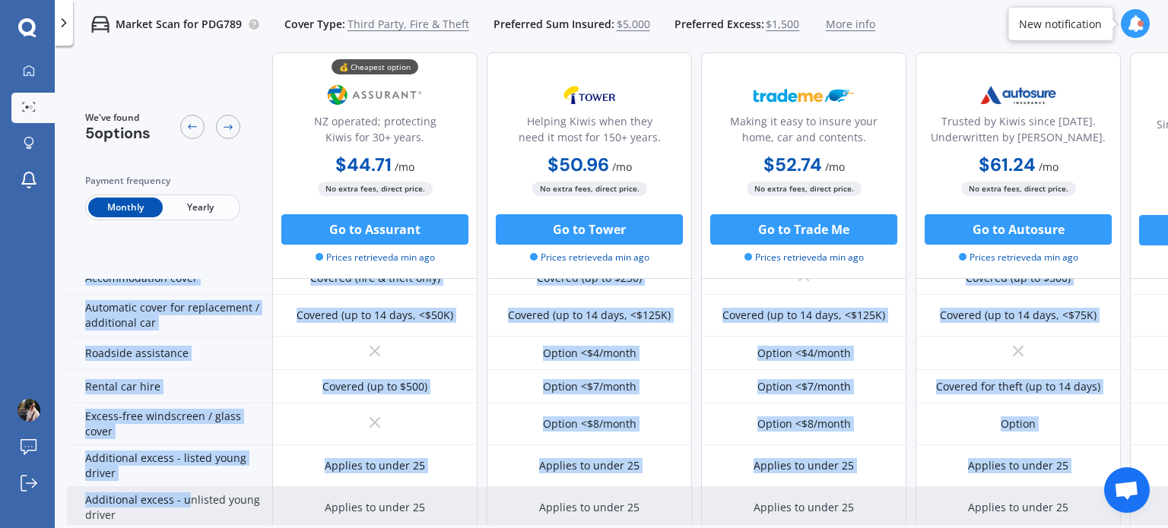
drag, startPoint x: 262, startPoint y: 515, endPoint x: 189, endPoint y: 509, distance: 73.3
click at [189, 509] on div "Sum insured (incl. GST) $5,000 $5,000 $5,000 $5,000 Unavailable Excess amount $…" at bounding box center [701, 249] width 1268 height 710
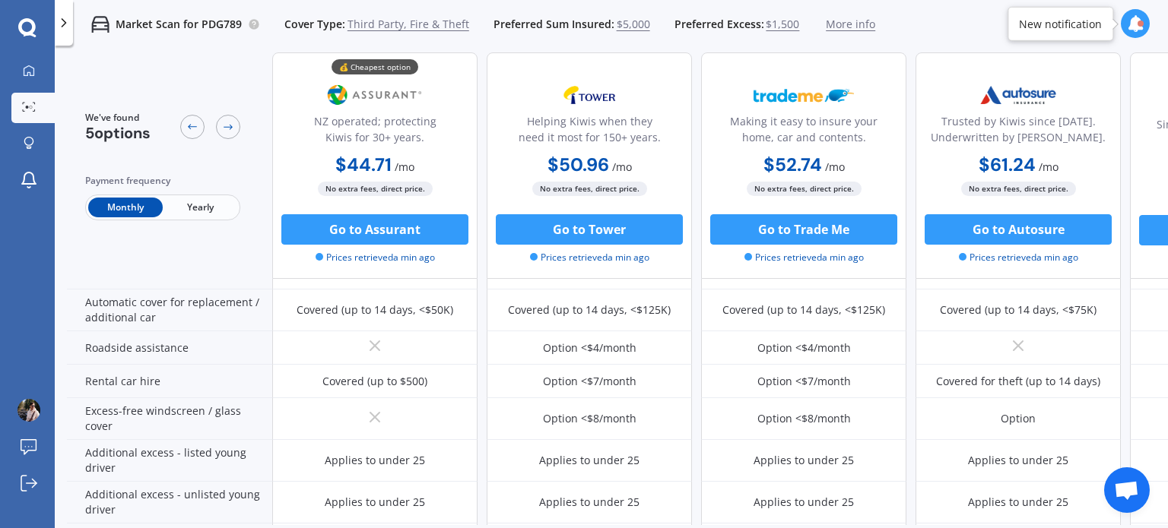
click at [64, 217] on div "Market Scan for PDG789 Cover Type: Third Party, Fire & Theft Preferred Sum Insu…" at bounding box center [611, 313] width 1113 height 528
click at [237, 119] on div at bounding box center [210, 126] width 60 height 31
click at [226, 125] on icon at bounding box center [228, 127] width 12 height 12
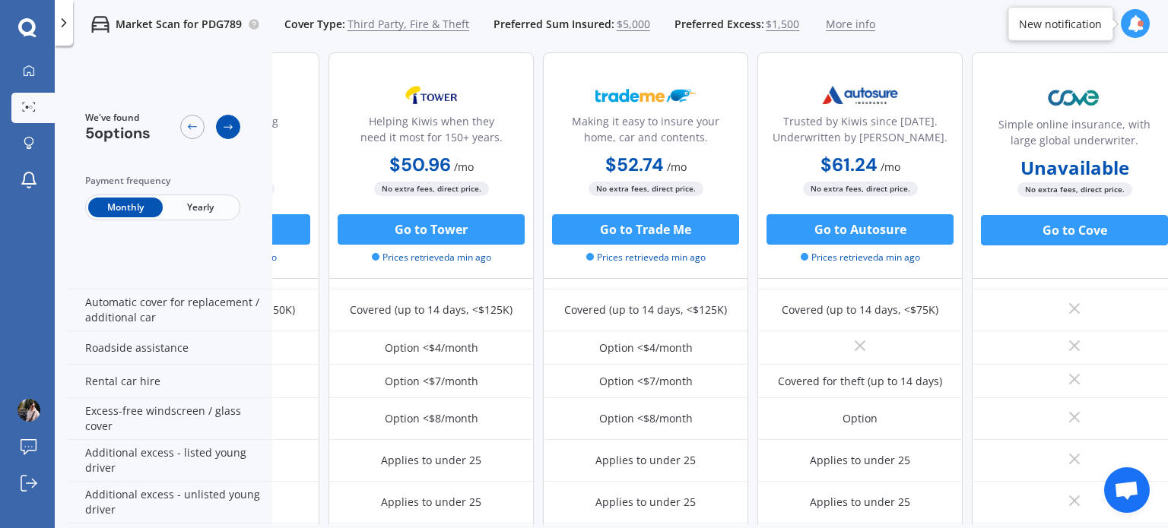
scroll to position [402, 174]
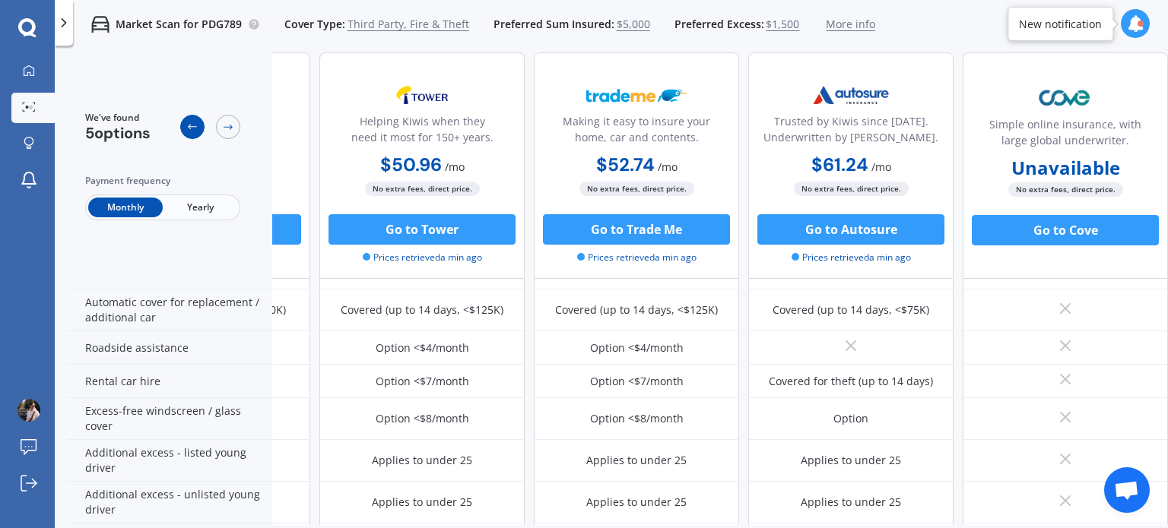
click at [199, 130] on div at bounding box center [192, 127] width 24 height 24
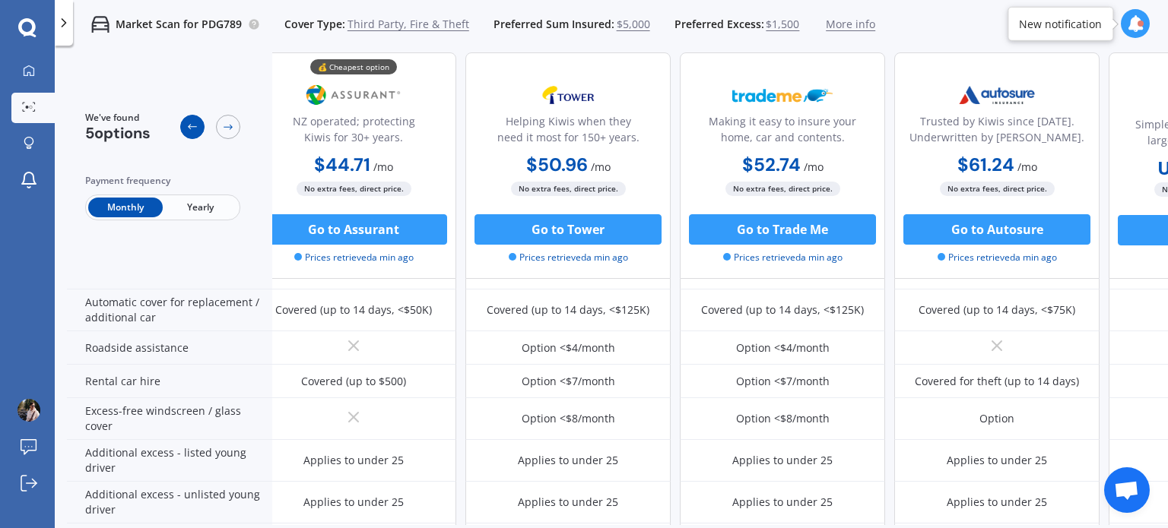
scroll to position [402, 0]
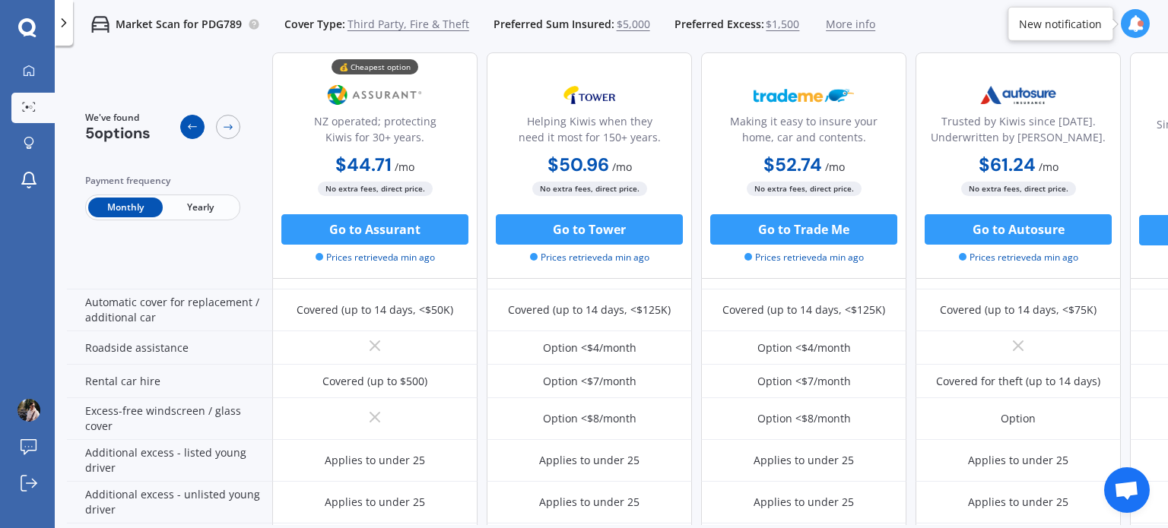
click at [199, 130] on div at bounding box center [192, 127] width 24 height 24
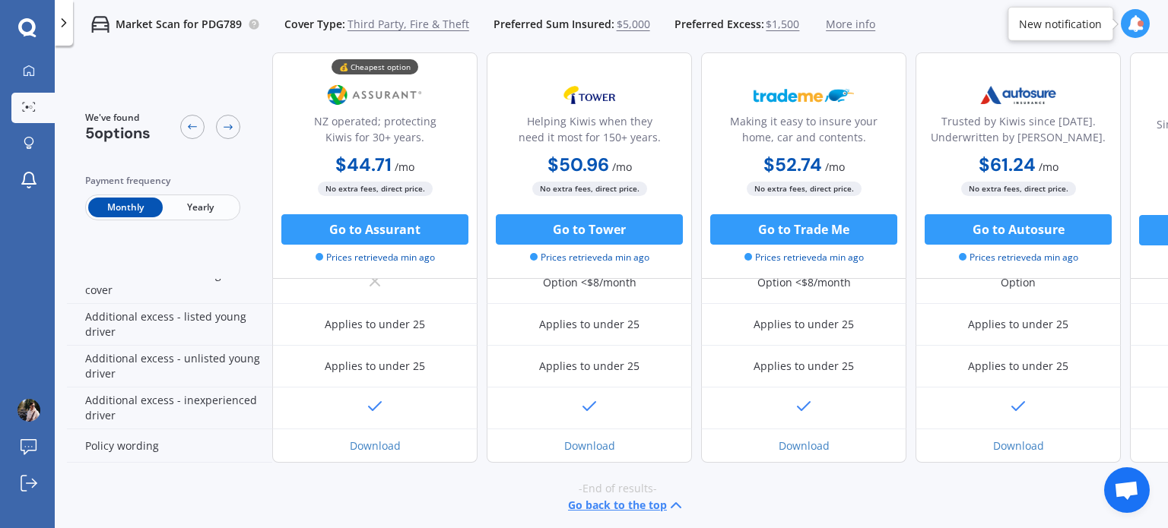
scroll to position [0, 0]
